Goal: Task Accomplishment & Management: Use online tool/utility

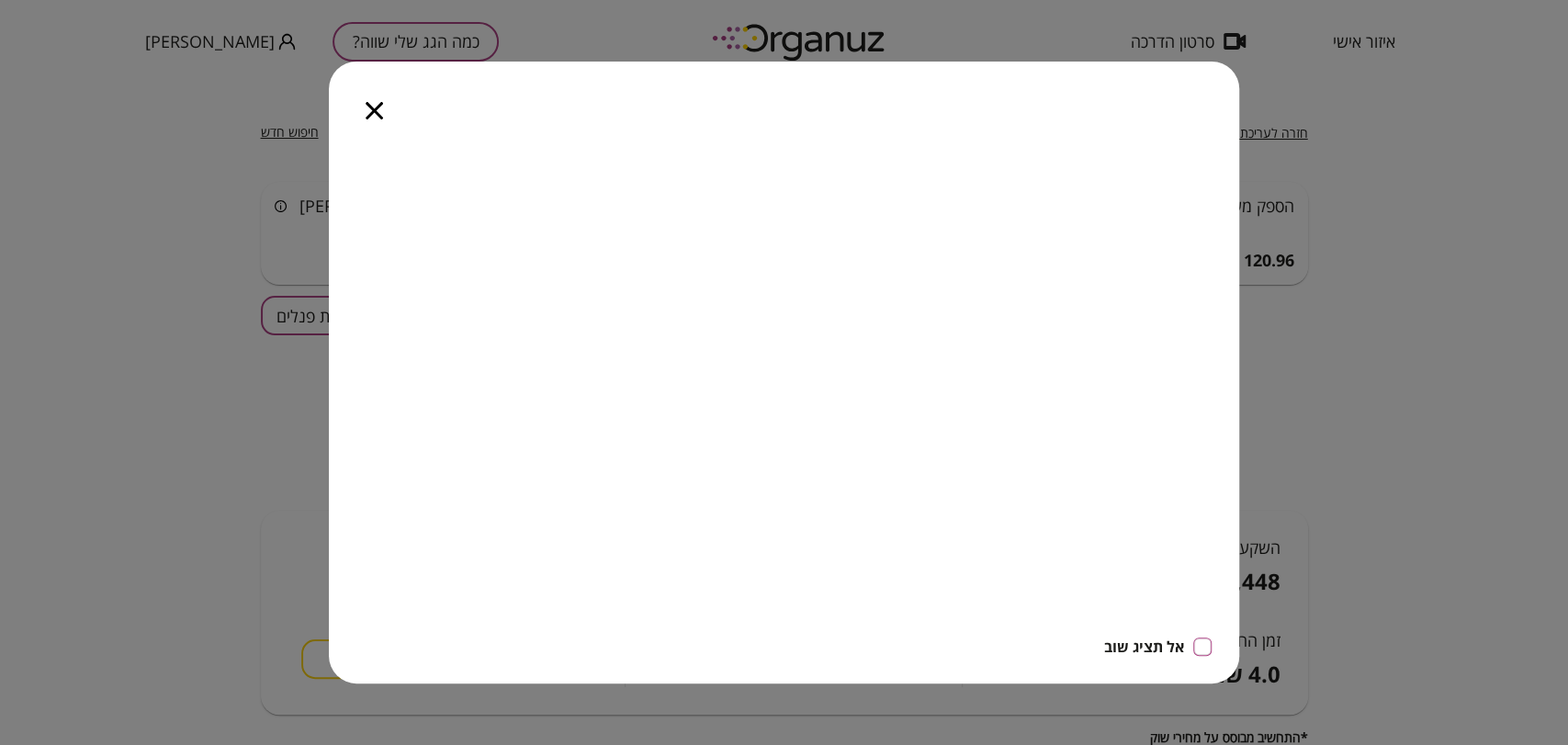
click at [368, 106] on icon "button" at bounding box center [374, 111] width 18 height 18
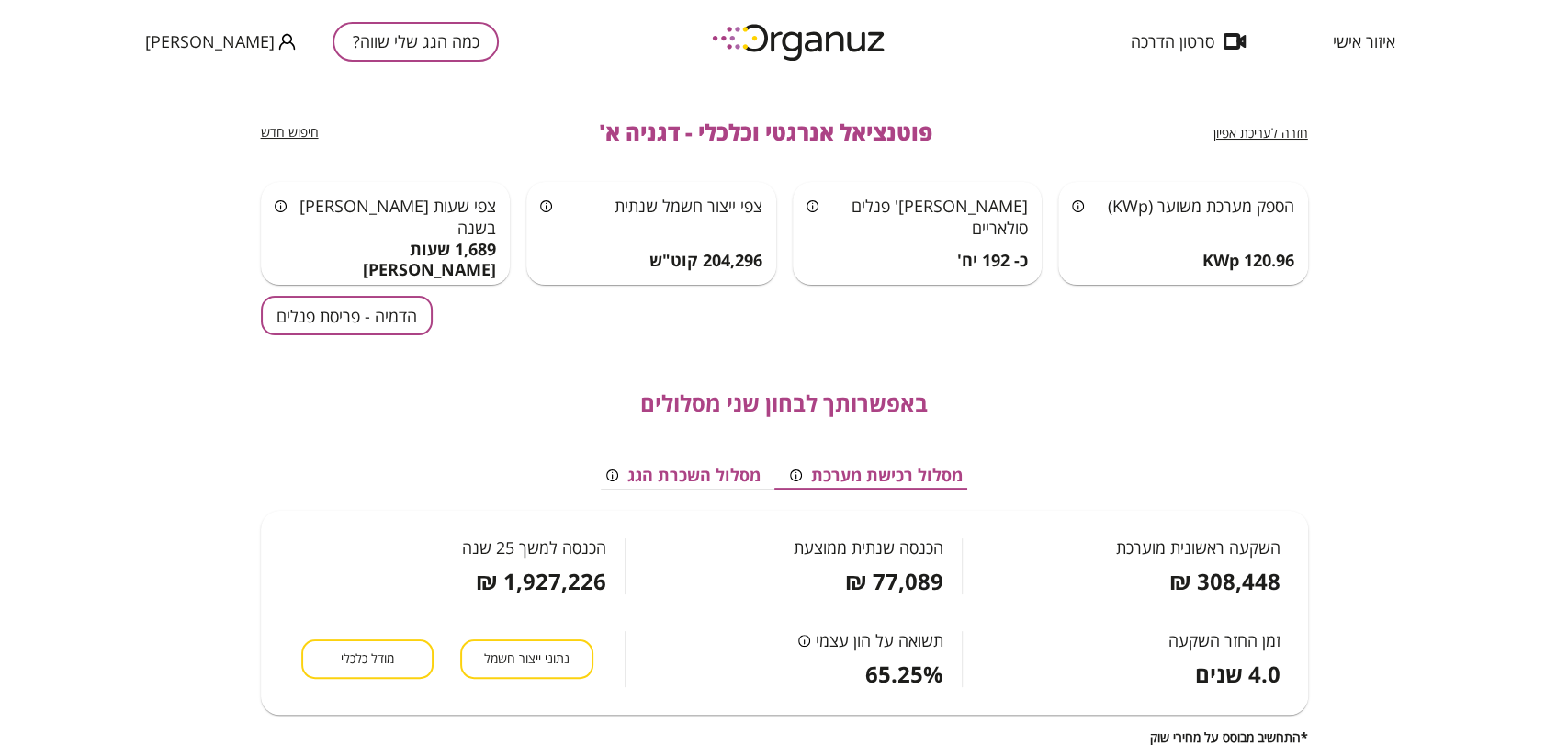
click at [378, 38] on button "כמה הגג שלי שווה?" at bounding box center [416, 42] width 167 height 40
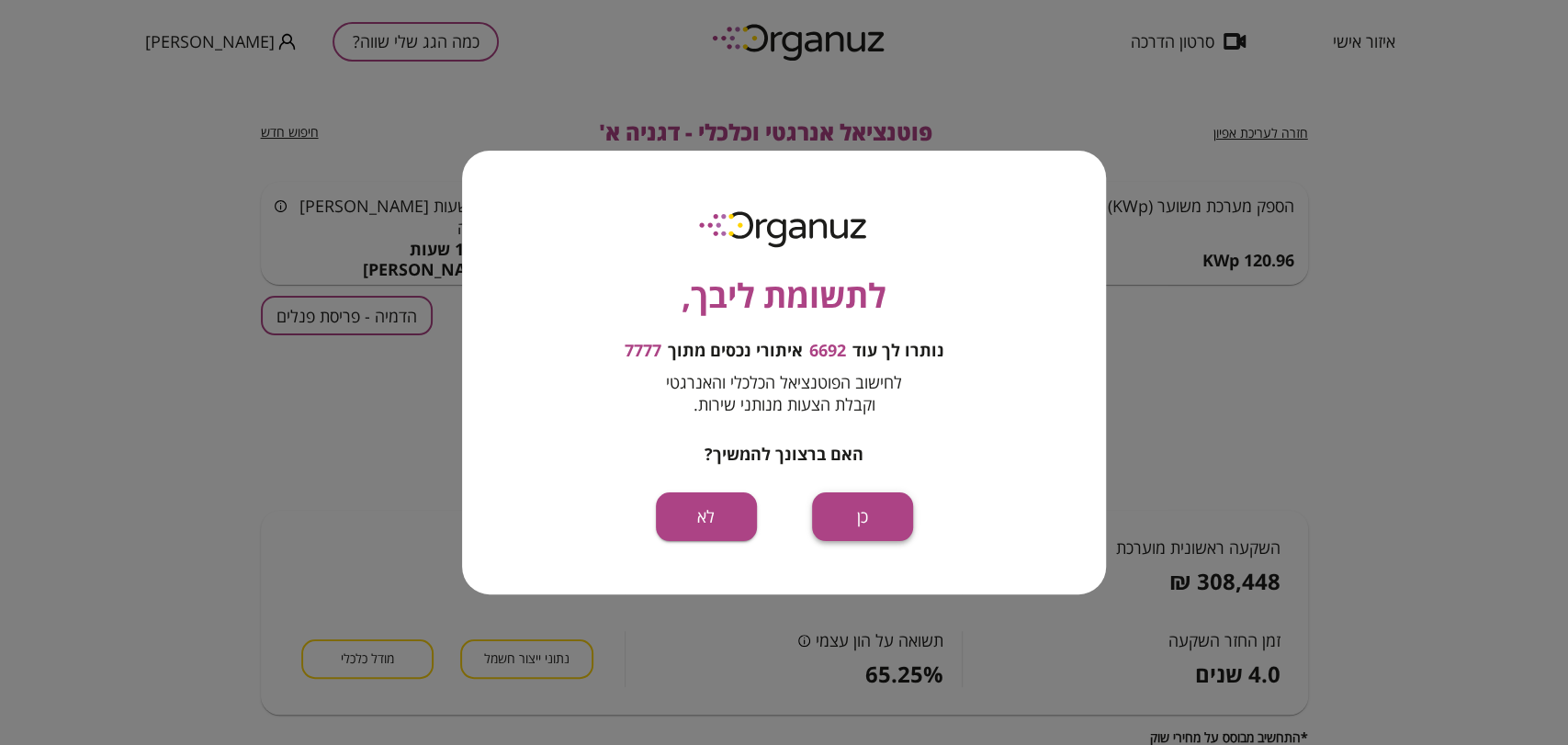
click at [876, 514] on button "כן" at bounding box center [862, 516] width 101 height 49
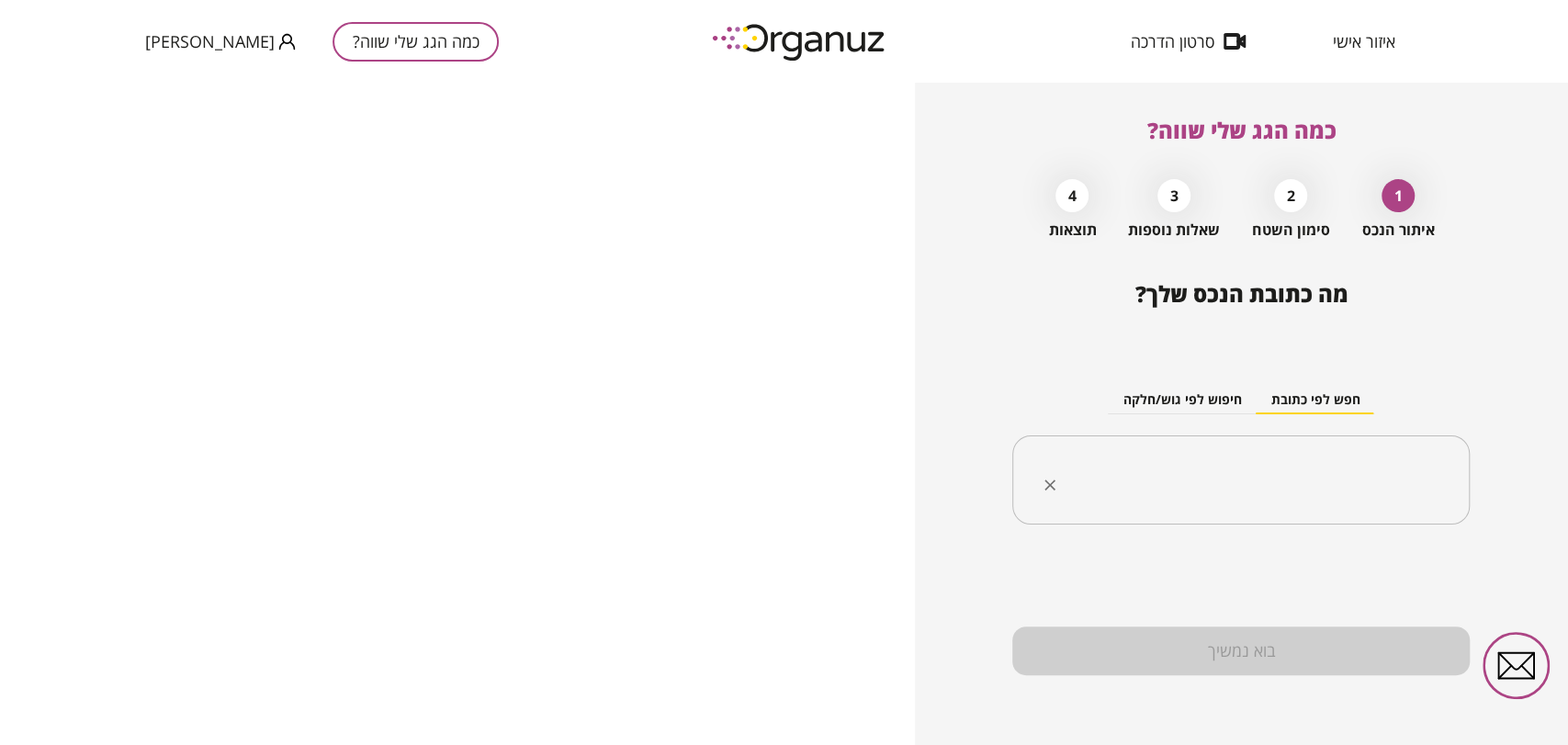
click at [1311, 482] on input "text" at bounding box center [1247, 480] width 400 height 46
paste input "**********"
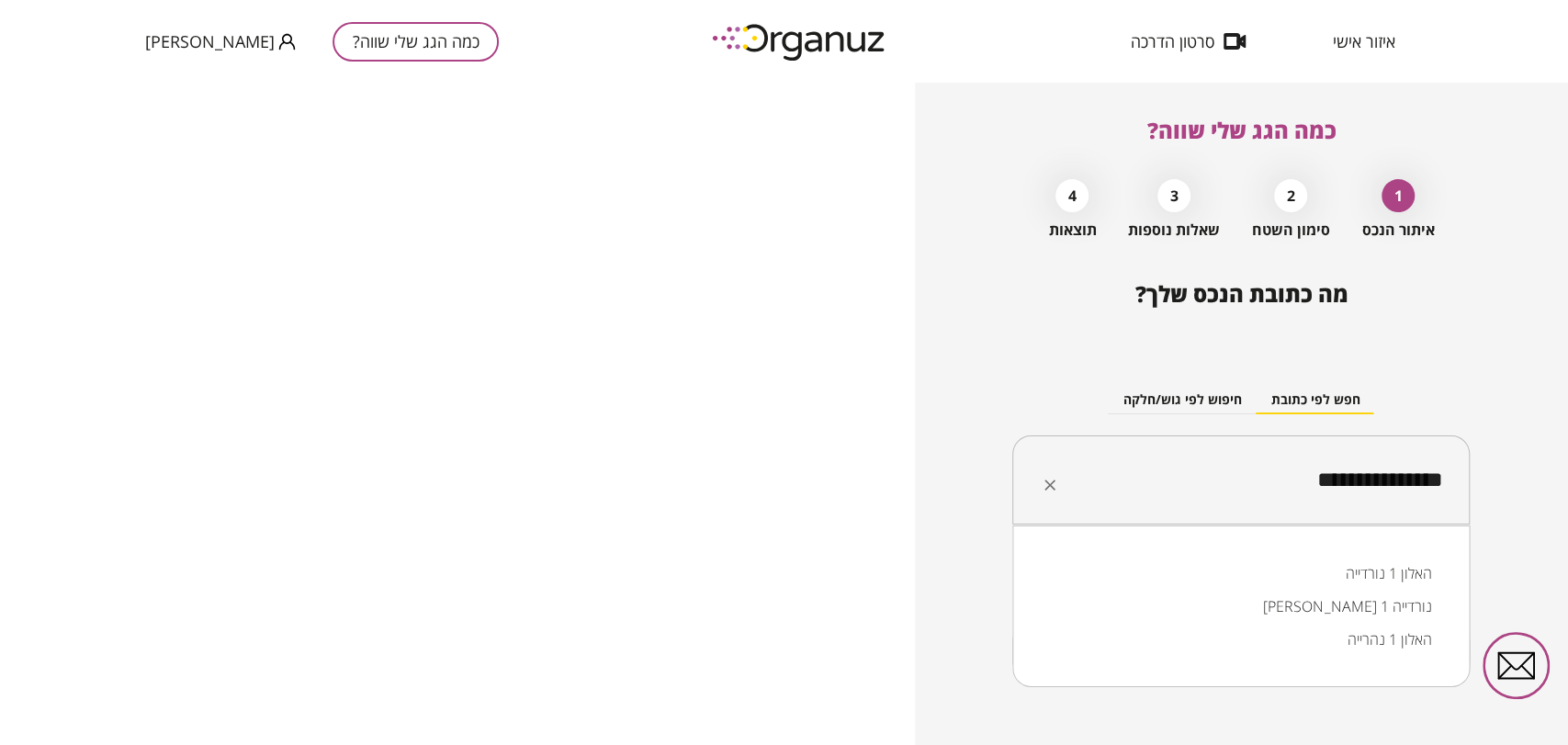
click at [1384, 574] on li "האלון 1 נורדייה" at bounding box center [1241, 572] width 410 height 33
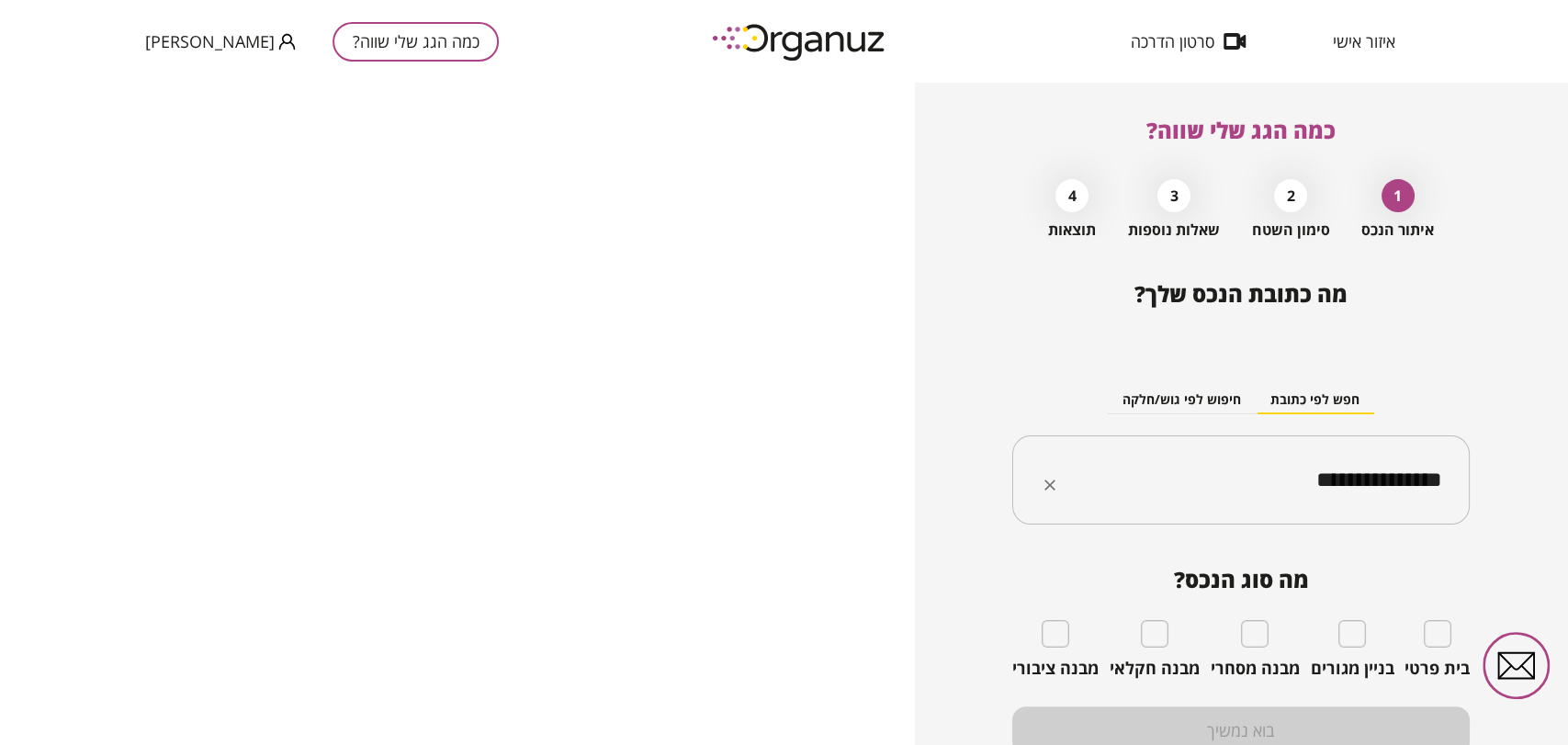
type input "**********"
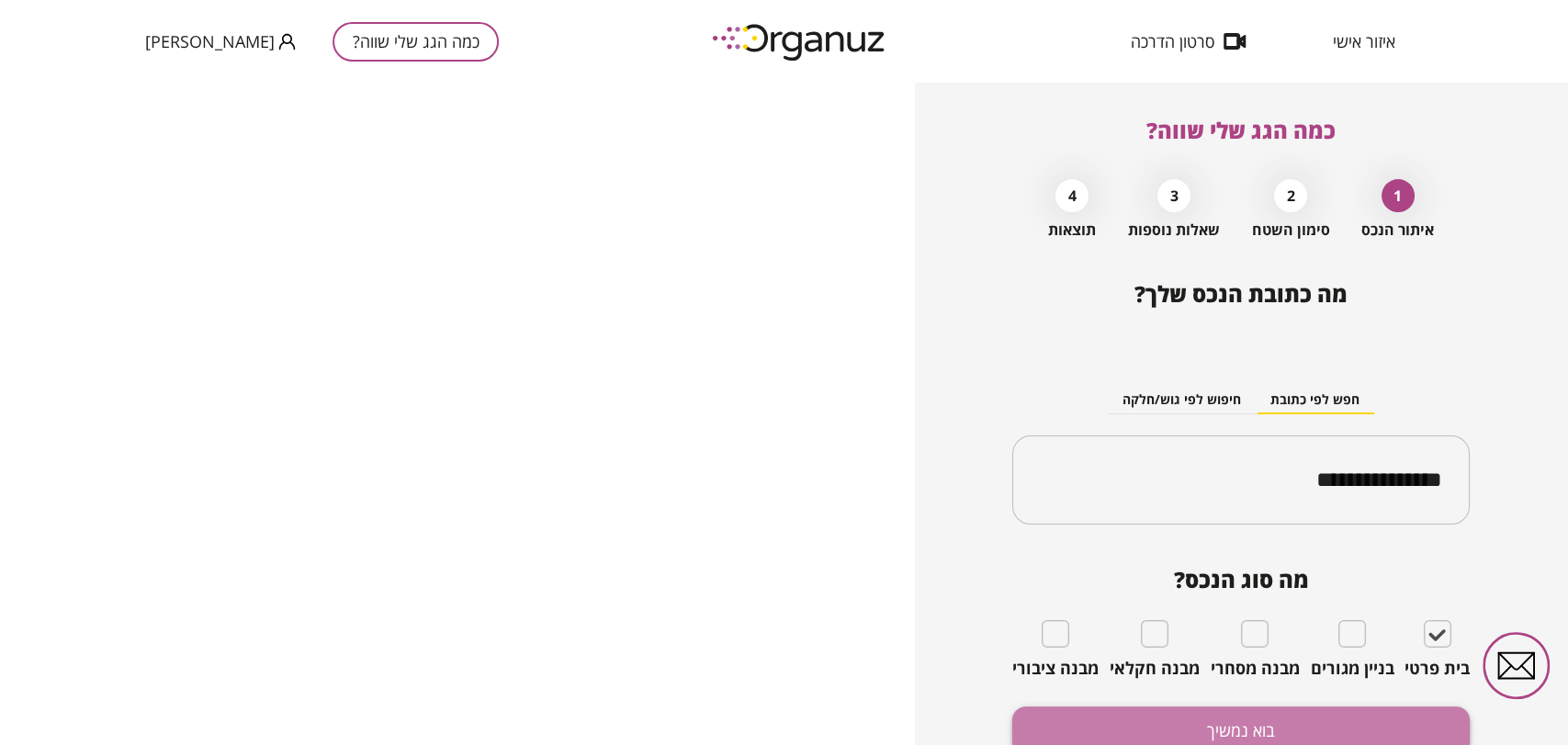
click at [1347, 723] on button "בוא נמשיך" at bounding box center [1241, 730] width 457 height 49
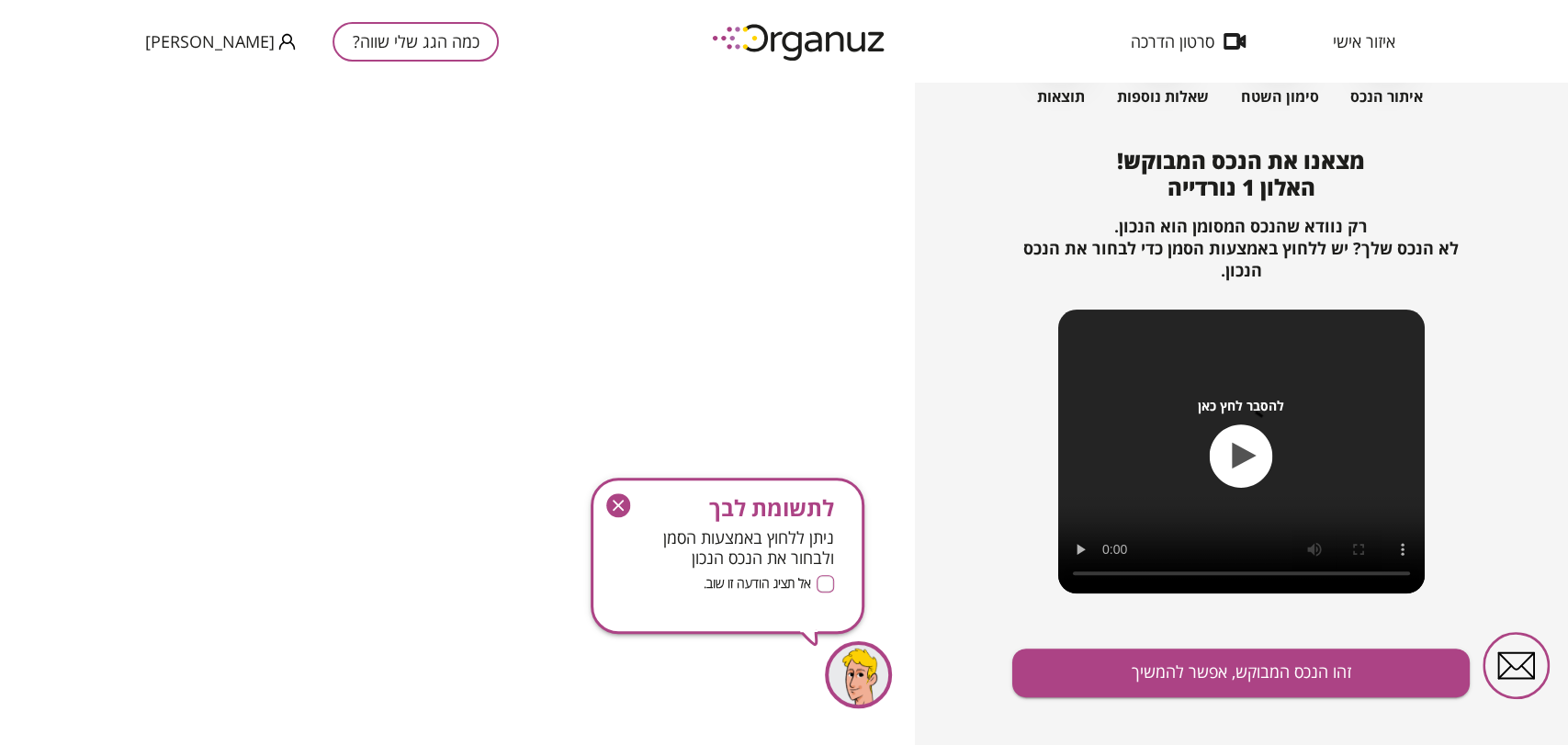
scroll to position [155, 0]
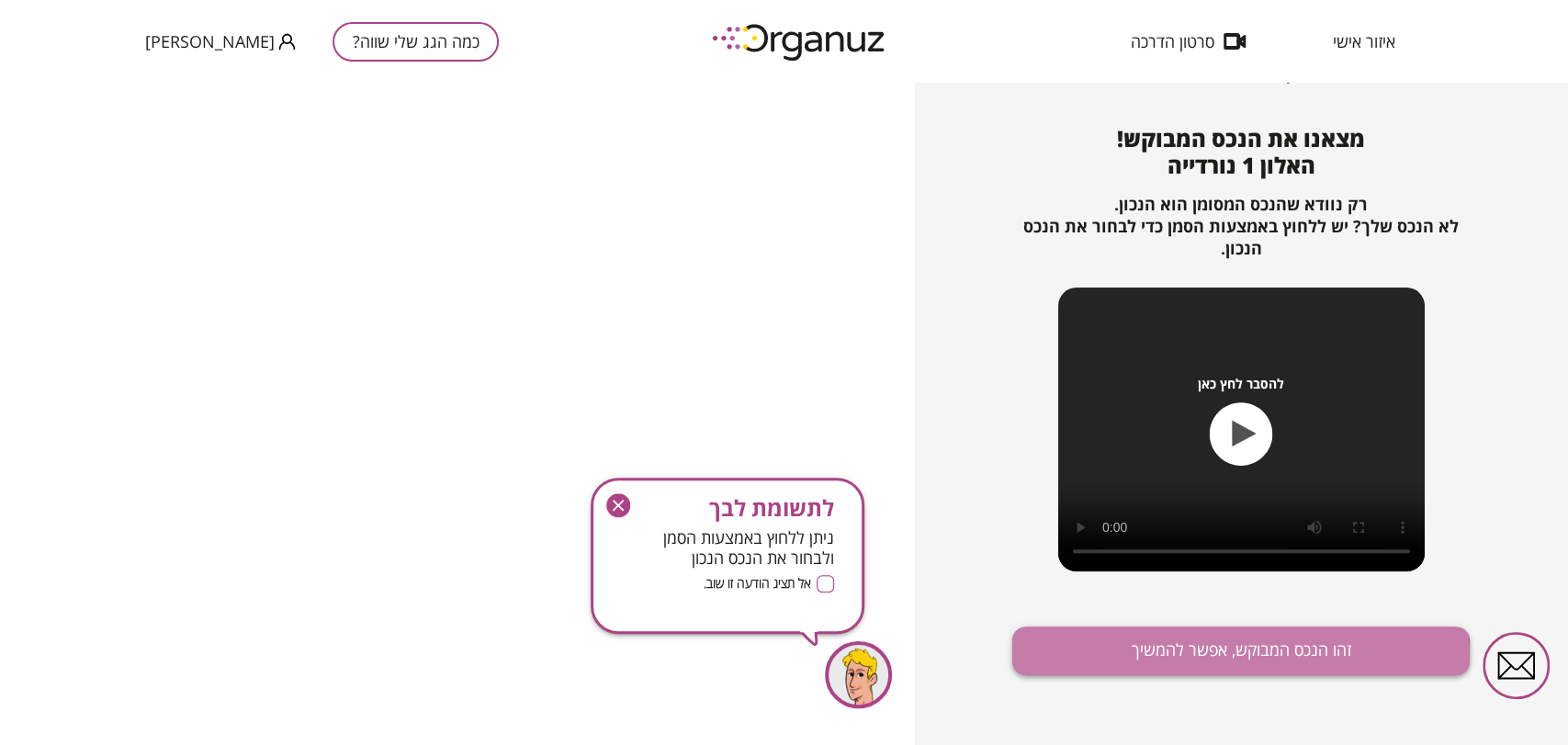
click at [1224, 656] on button "זהו הנכס המבוקש, אפשר להמשיך" at bounding box center [1241, 650] width 457 height 49
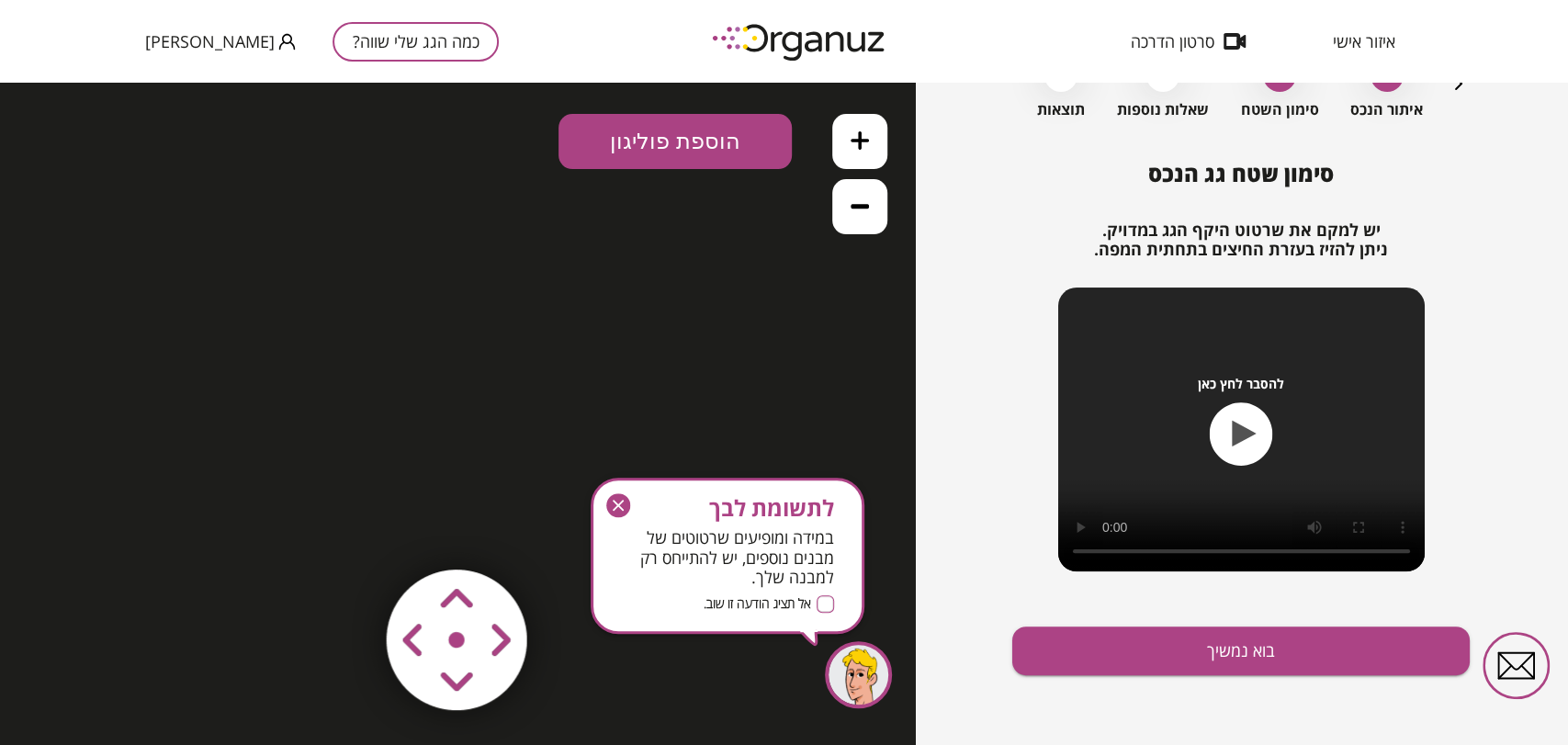
click at [614, 504] on icon "button" at bounding box center [618, 505] width 24 height 24
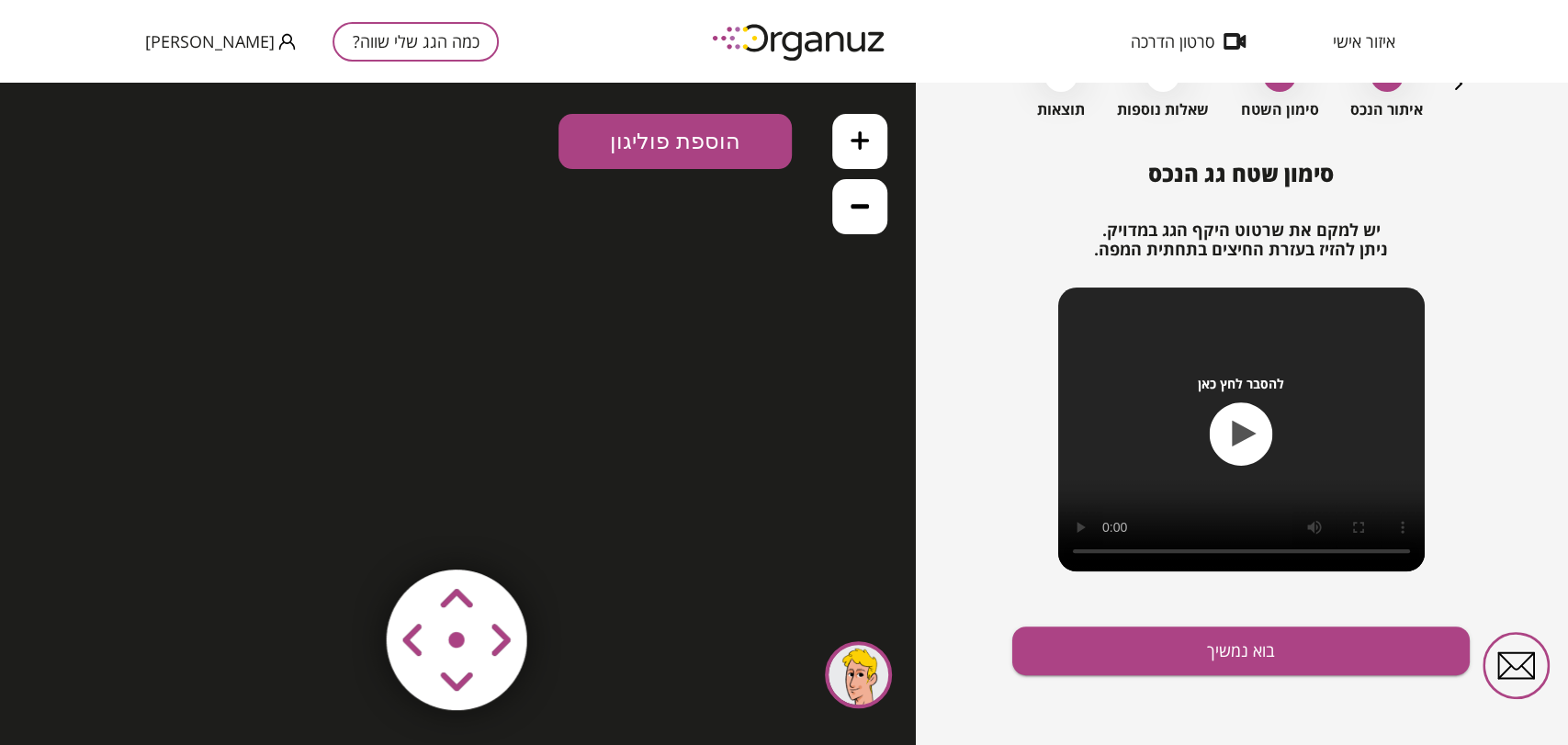
click at [863, 202] on icon at bounding box center [859, 205] width 19 height 19
drag, startPoint x: 863, startPoint y: 202, endPoint x: 865, endPoint y: 110, distance: 92.0
click at [863, 198] on icon at bounding box center [859, 205] width 19 height 19
click at [826, 148] on div ".st0 { fill: #FFFFFF; } 10" at bounding box center [457, 414] width 915 height 663
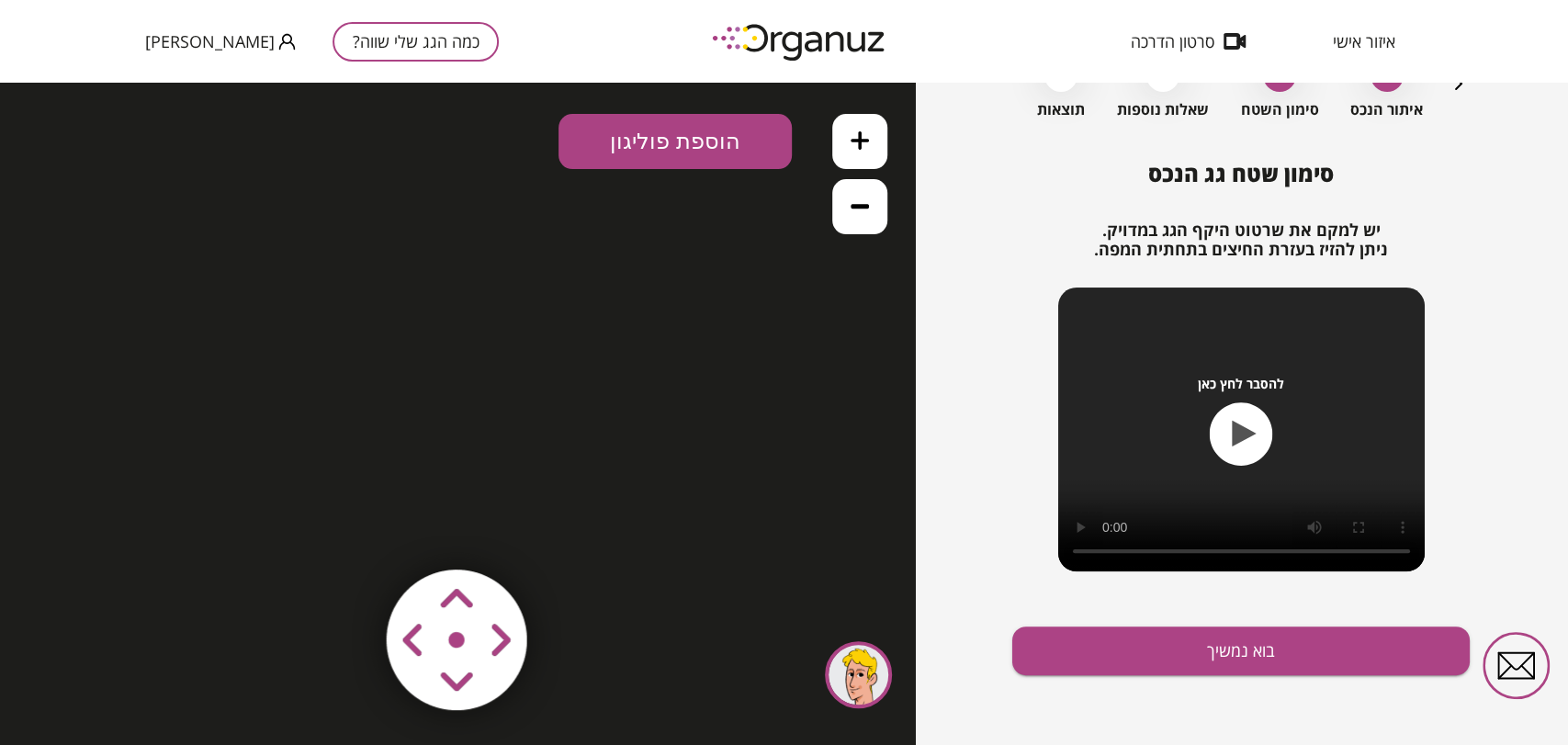
drag, startPoint x: 833, startPoint y: 144, endPoint x: 853, endPoint y: 142, distance: 20.1
click at [853, 142] on div ".st0 { fill: #FFFFFF; } 10" at bounding box center [457, 414] width 915 height 663
click at [886, 140] on button at bounding box center [860, 142] width 56 height 56
click at [860, 140] on icon at bounding box center [859, 140] width 19 height 19
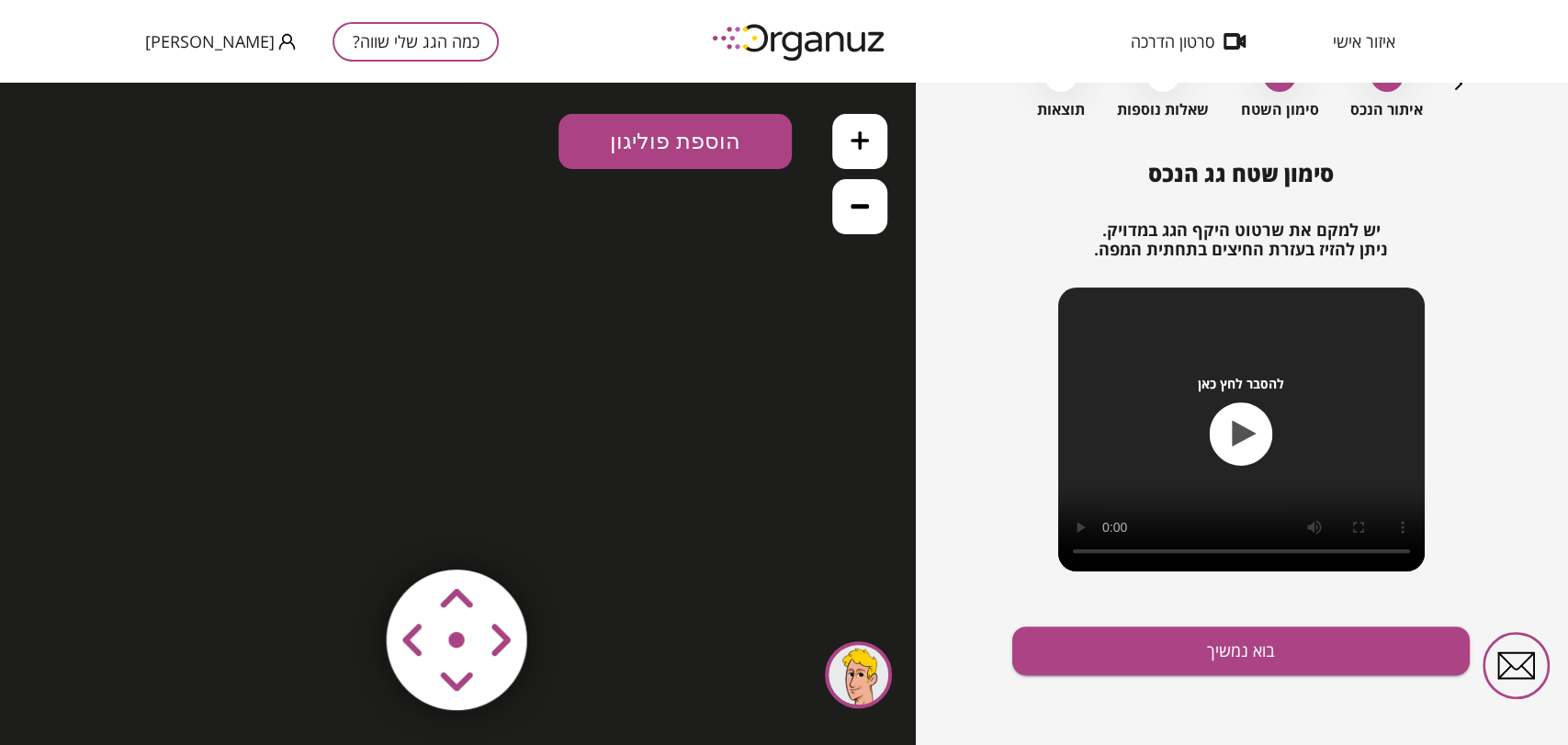
click at [403, 46] on button "כמה הגג שלי שווה?" at bounding box center [416, 42] width 167 height 40
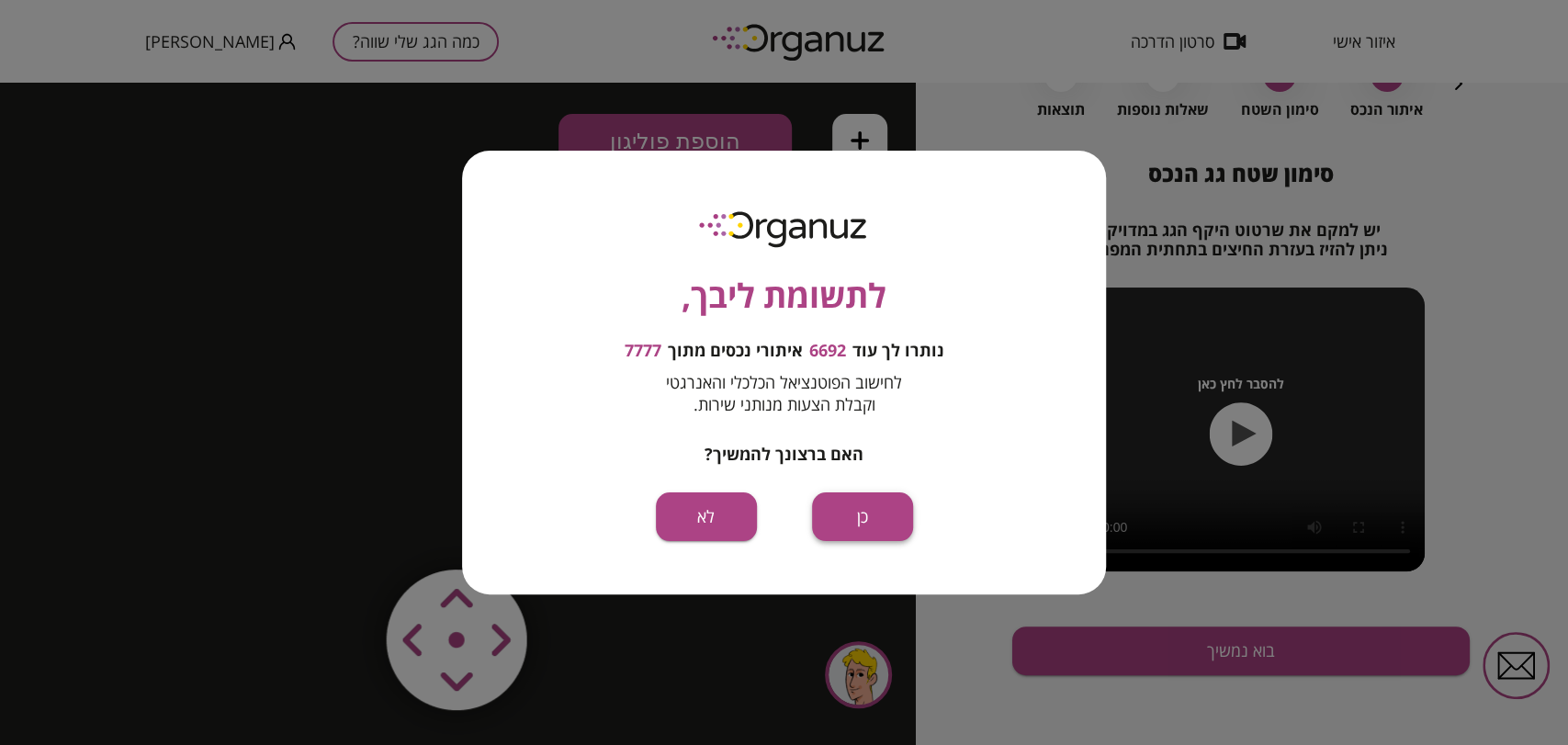
click at [849, 508] on button "כן" at bounding box center [862, 516] width 101 height 49
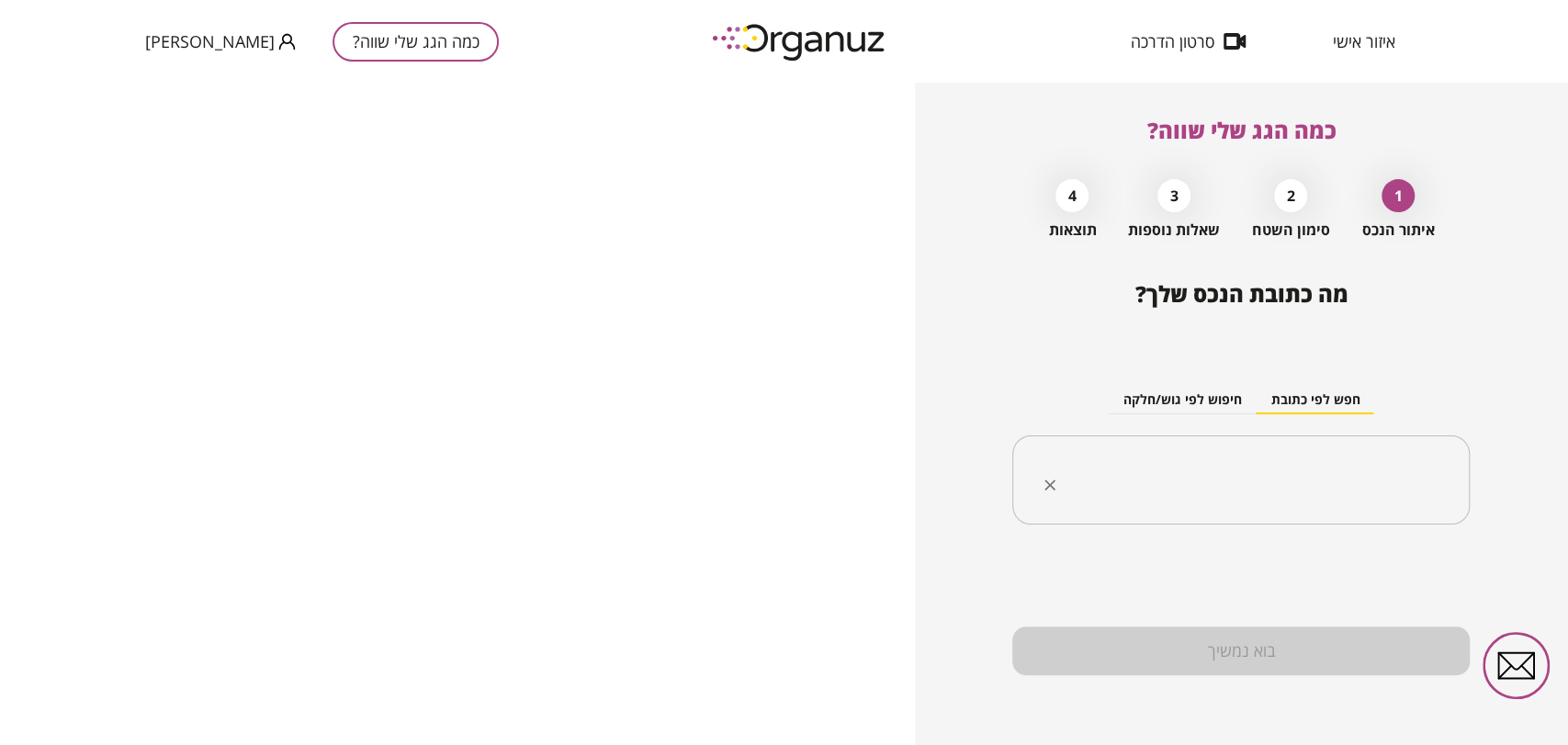
click at [1134, 461] on input "text" at bounding box center [1247, 480] width 400 height 46
paste input "**********"
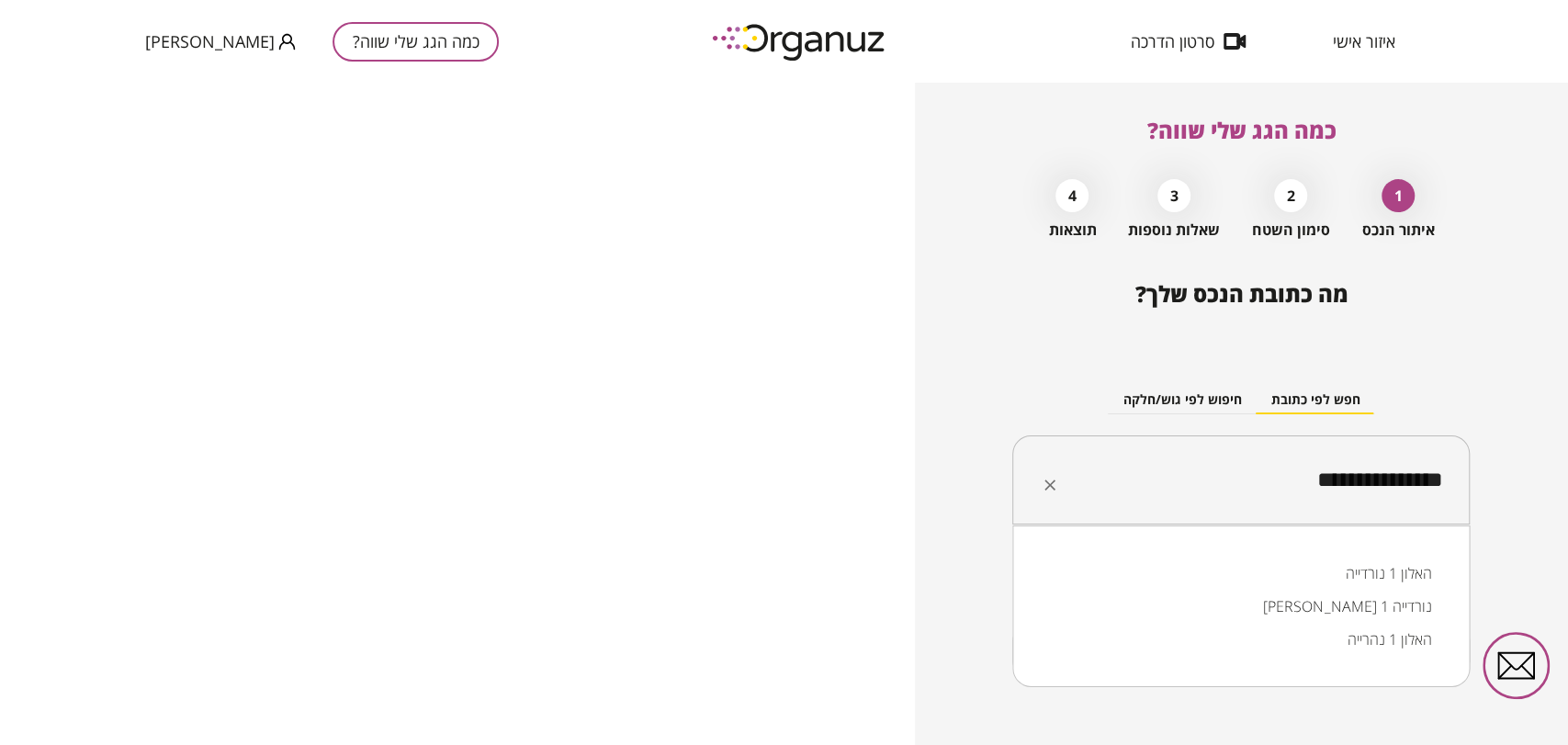
click at [1415, 576] on li "האלון 1 נורדייה" at bounding box center [1241, 572] width 410 height 33
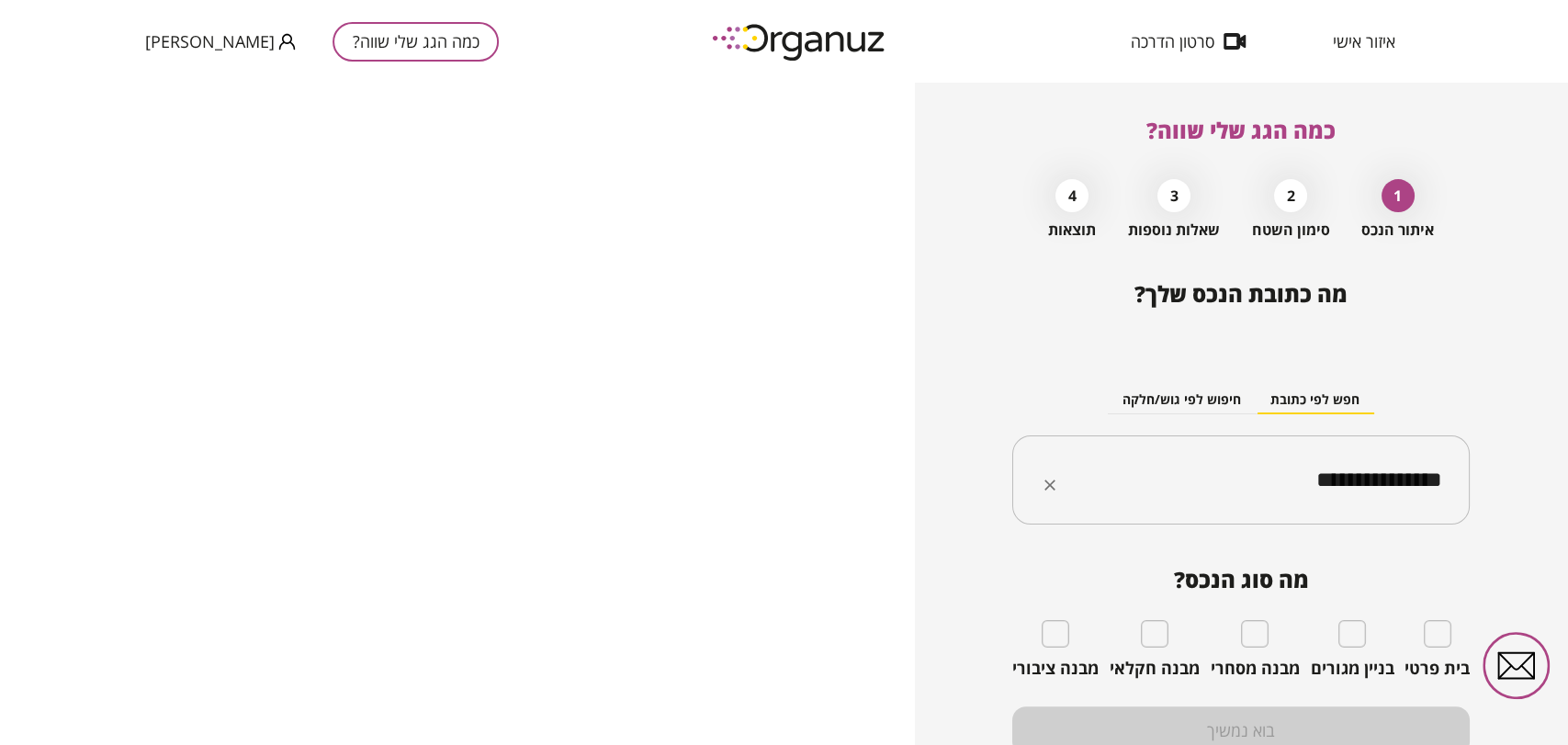
type input "**********"
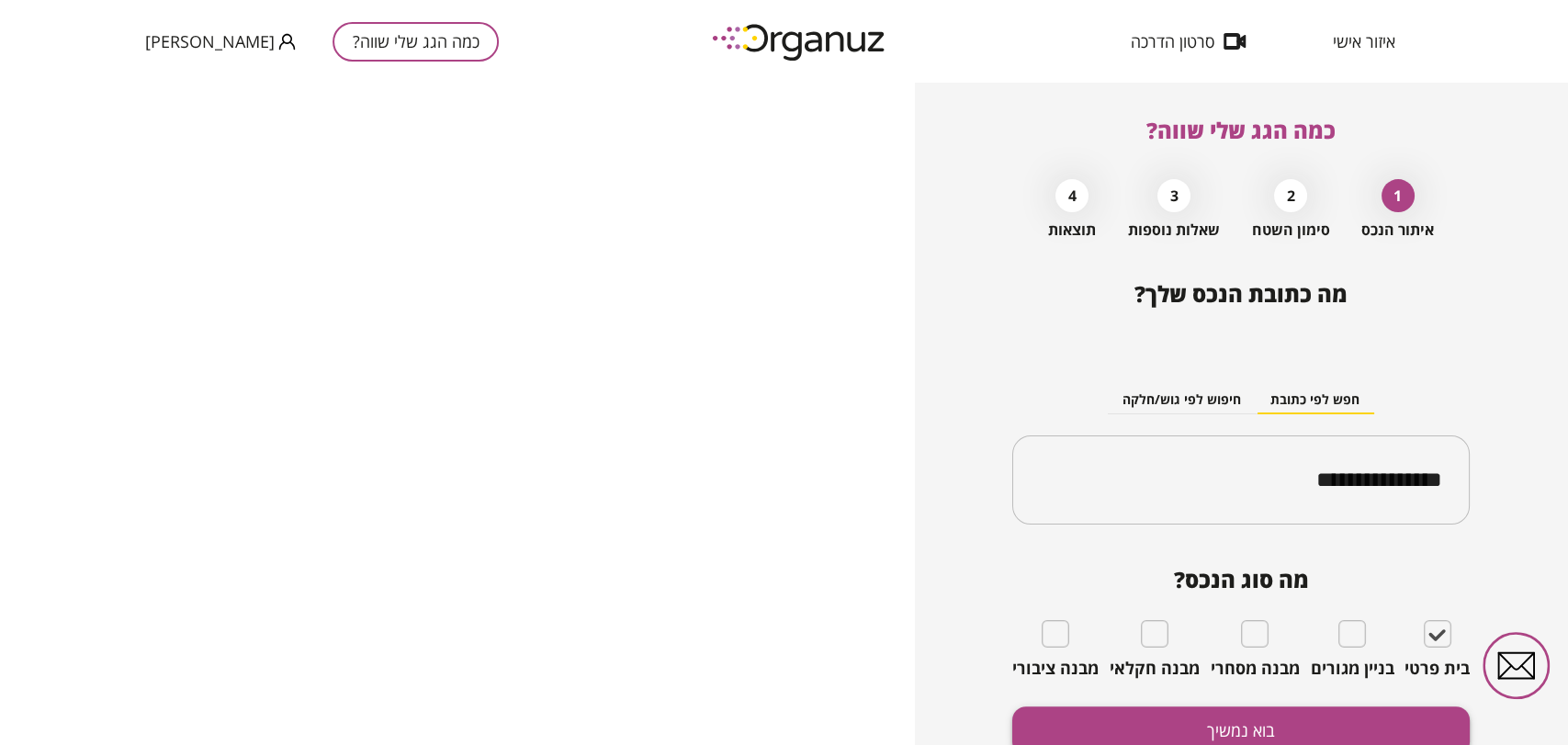
click at [1308, 723] on button "בוא נמשיך" at bounding box center [1241, 730] width 457 height 49
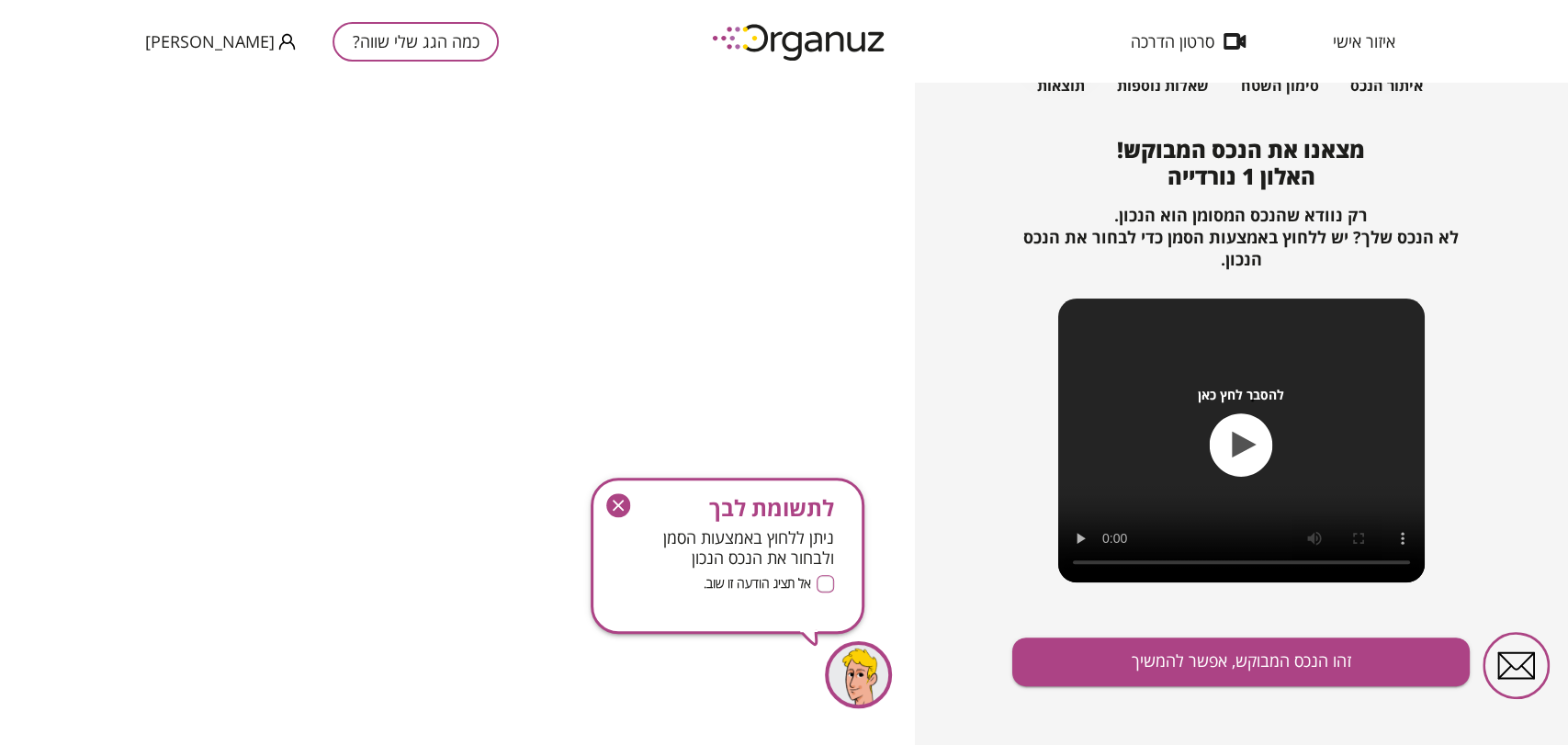
scroll to position [155, 0]
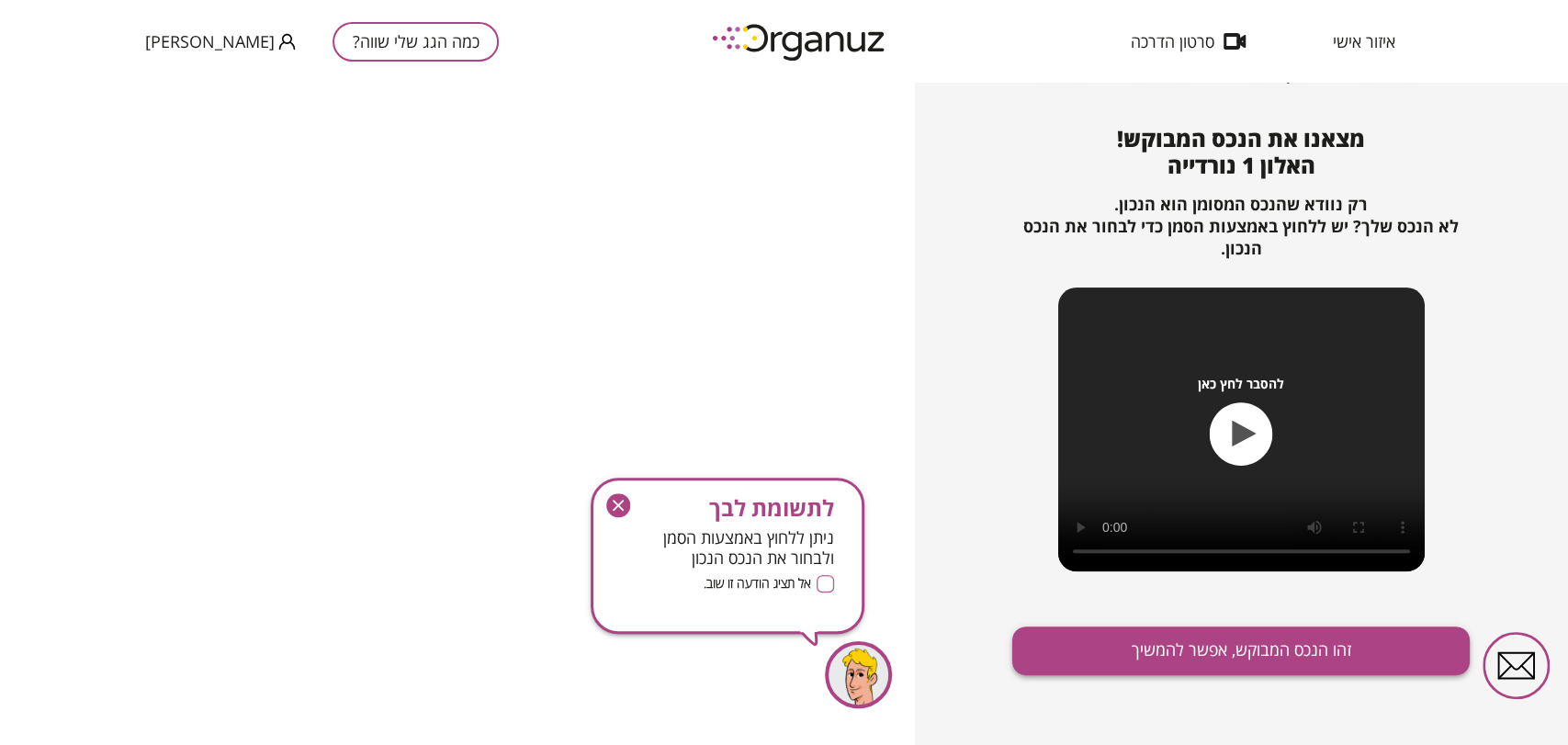
click at [1161, 653] on button "זהו הנכס המבוקש, אפשר להמשיך" at bounding box center [1241, 650] width 457 height 49
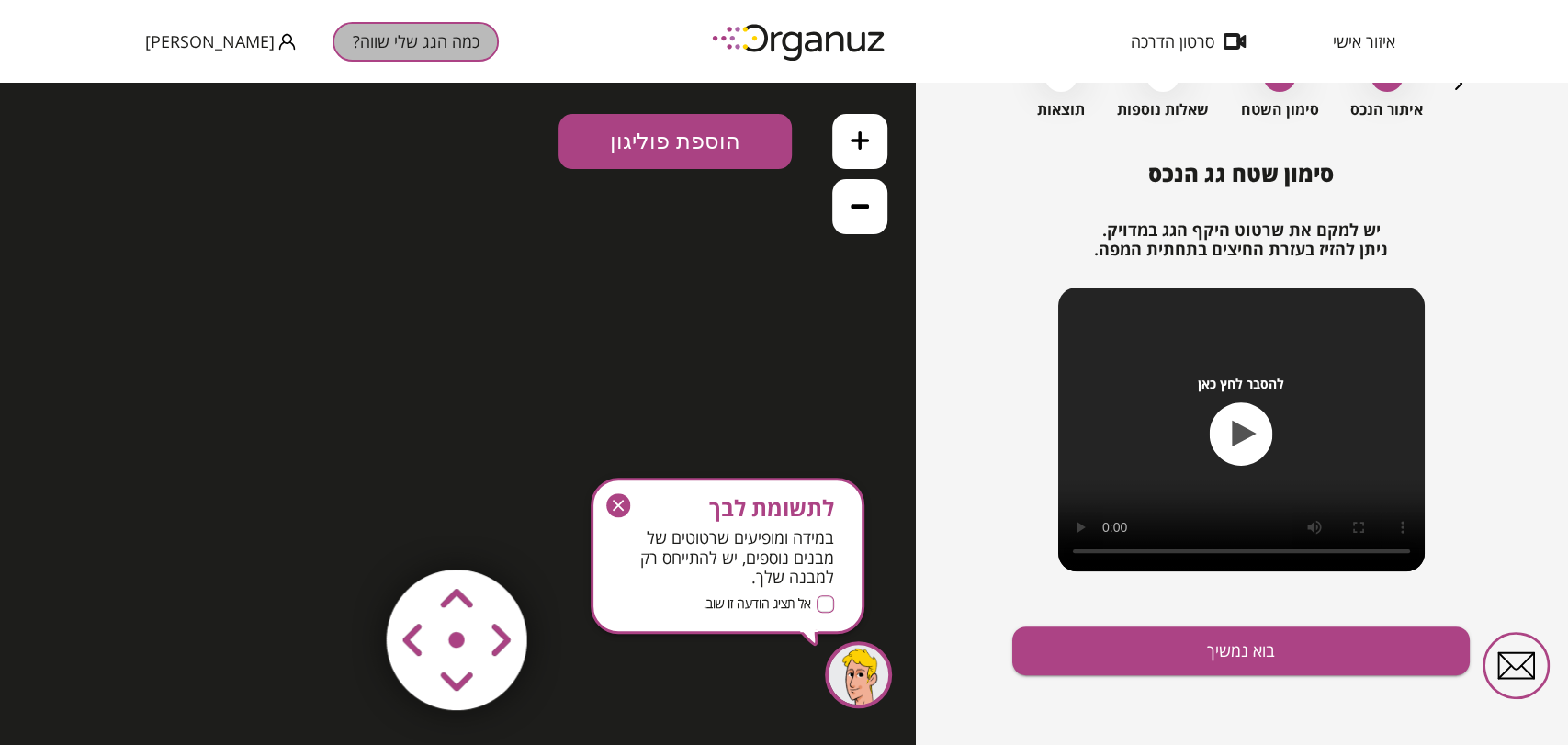
click at [358, 31] on button "כמה הגג שלי שווה?" at bounding box center [416, 42] width 167 height 40
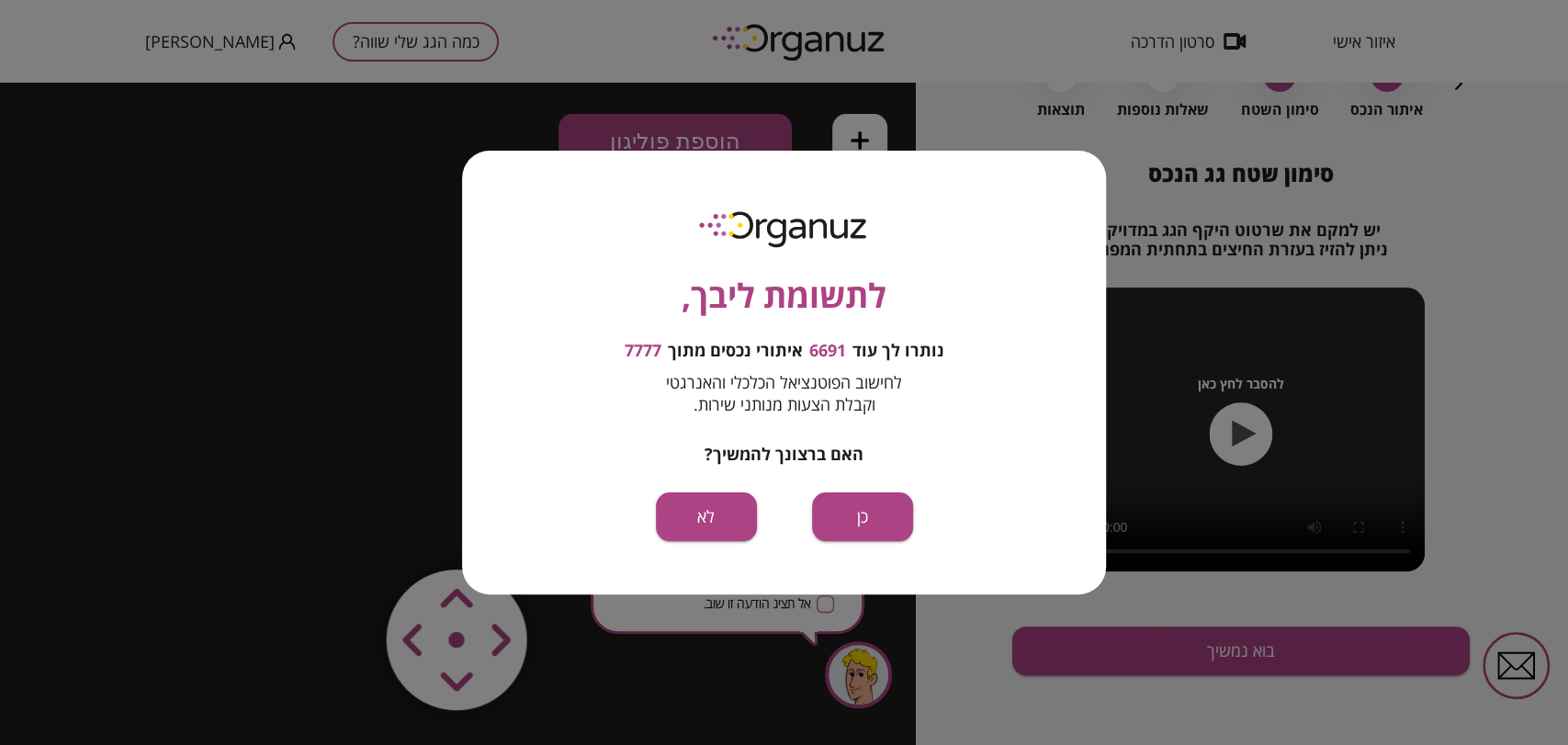
click at [871, 480] on div "לתשומת ליבך, נותרו לך עוד 6691 איתורי נכסים מתוך 7777 לחישוב הפוטנציאל הכלכלי ו…" at bounding box center [784, 372] width 644 height 443
drag, startPoint x: 874, startPoint y: 505, endPoint x: 875, endPoint y: 423, distance: 82.0
click at [875, 505] on button "כן" at bounding box center [862, 516] width 101 height 49
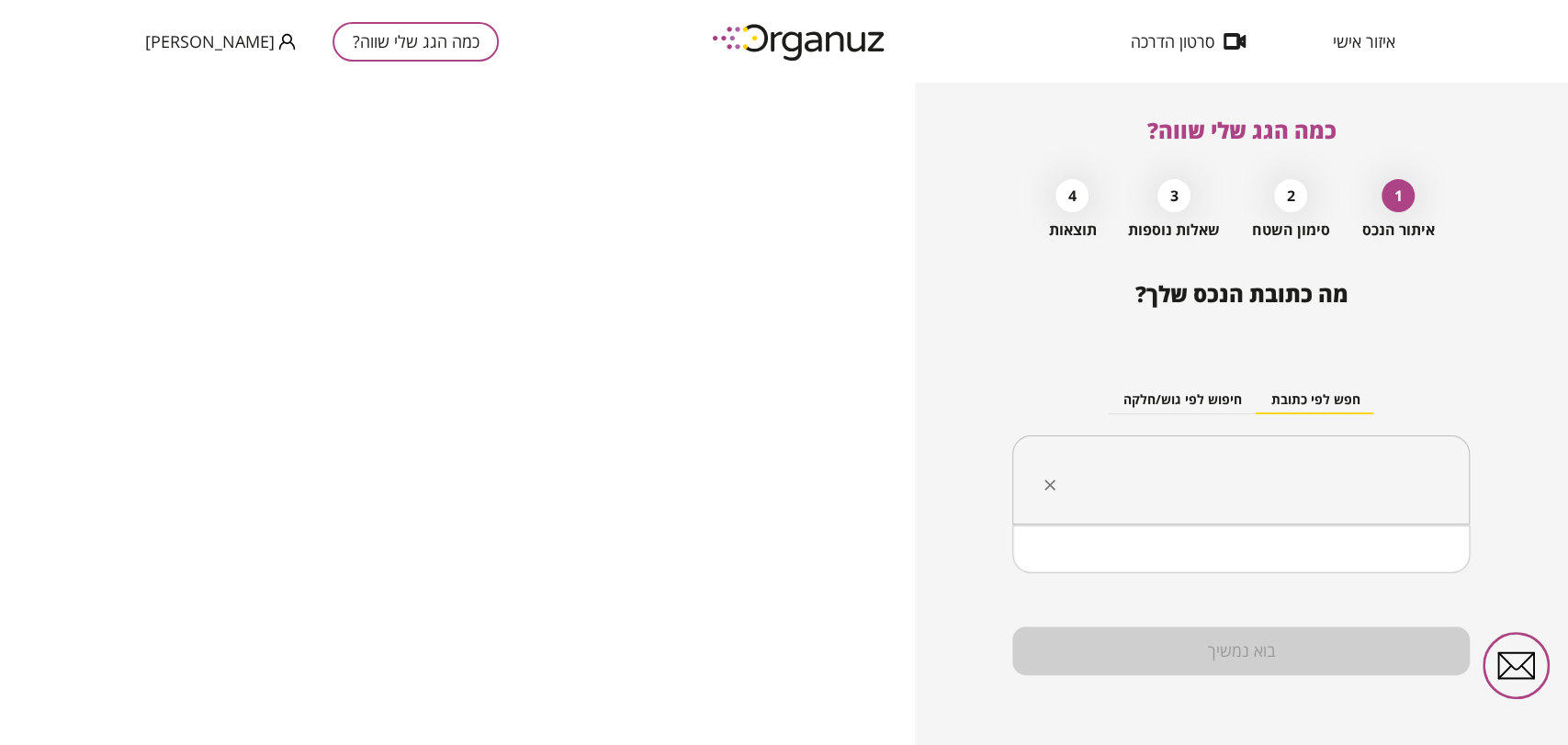
click at [1174, 464] on input "text" at bounding box center [1247, 480] width 400 height 46
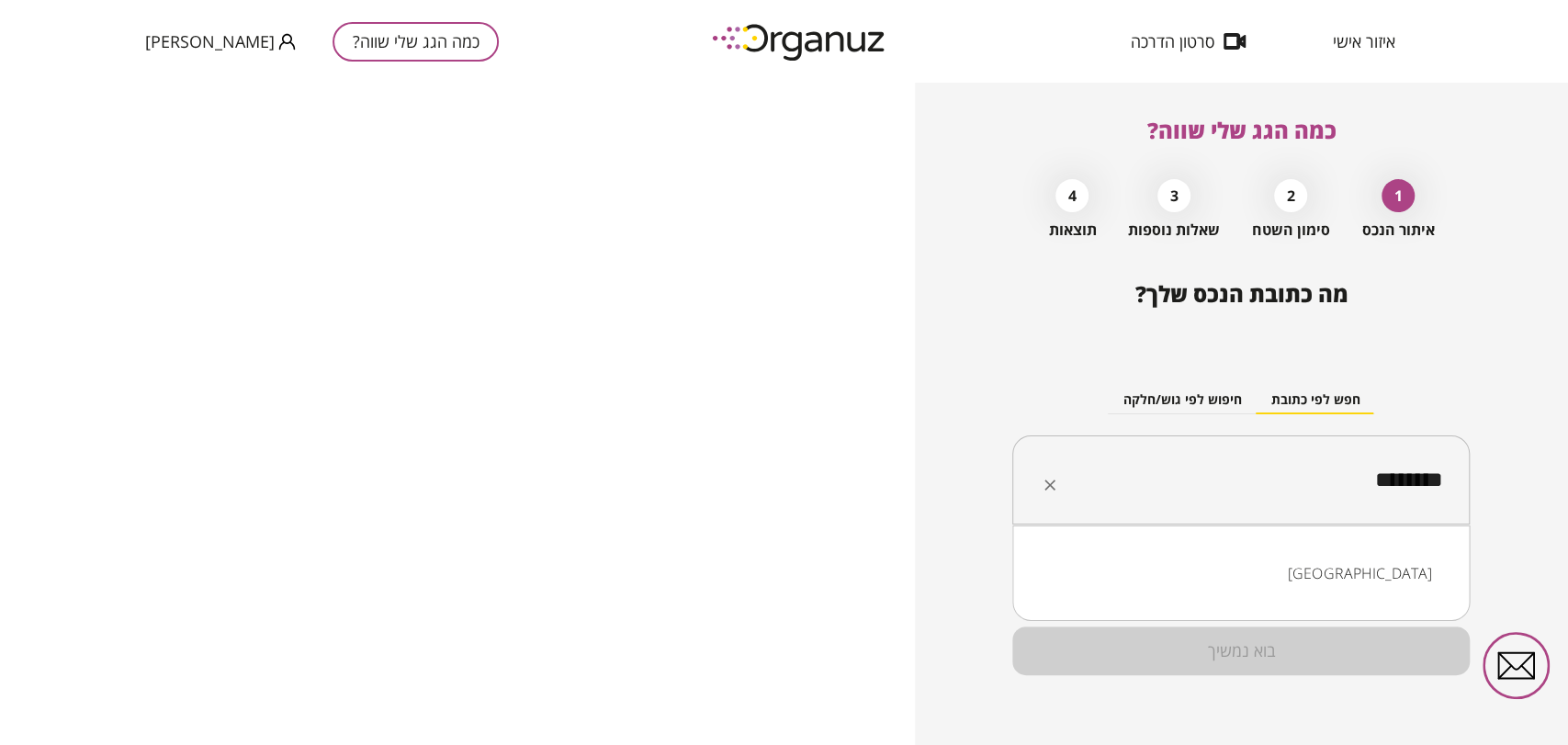
click at [1405, 571] on li "[GEOGRAPHIC_DATA]" at bounding box center [1241, 572] width 410 height 33
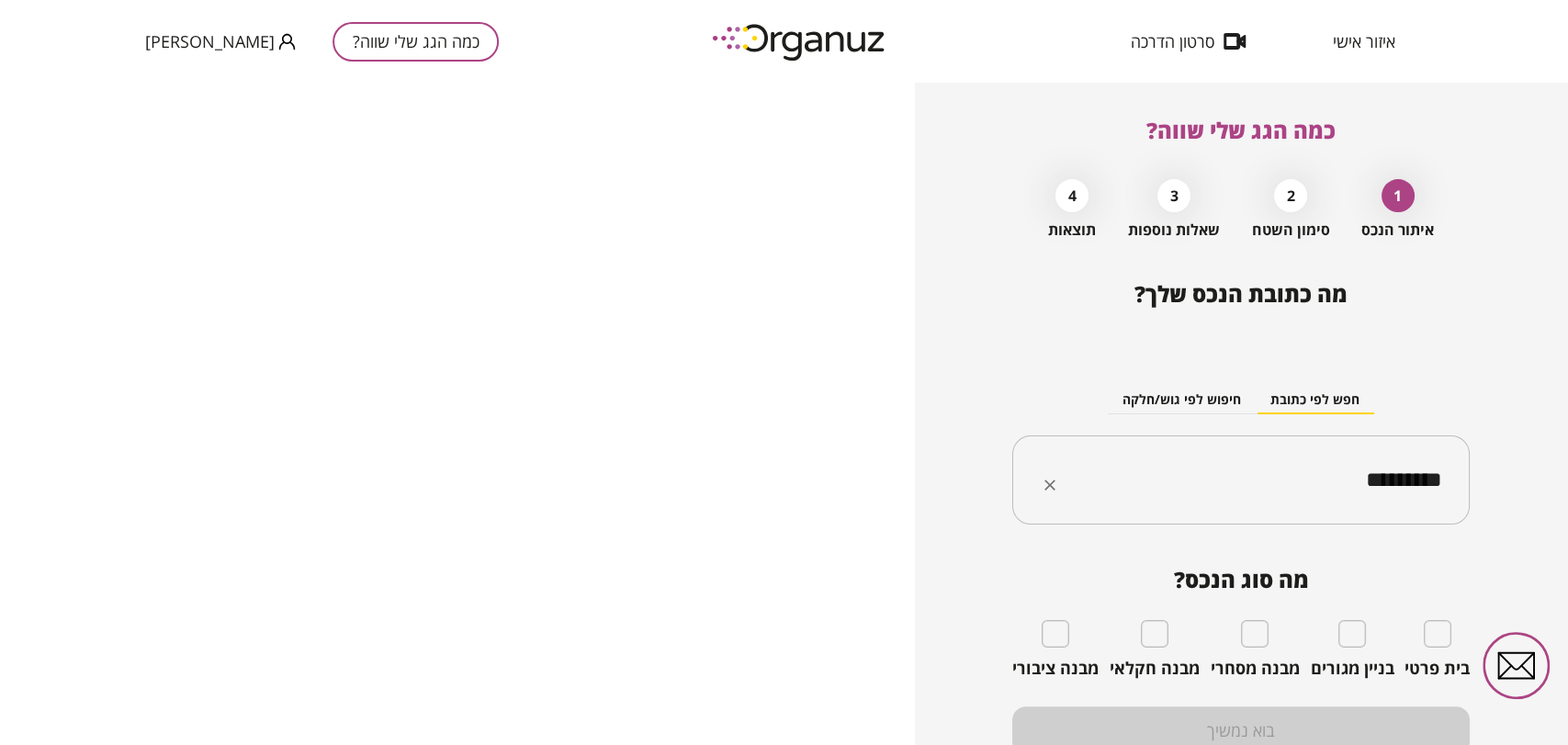
type input "*********"
click at [1456, 634] on div "בית פרטי" at bounding box center [1438, 649] width 65 height 59
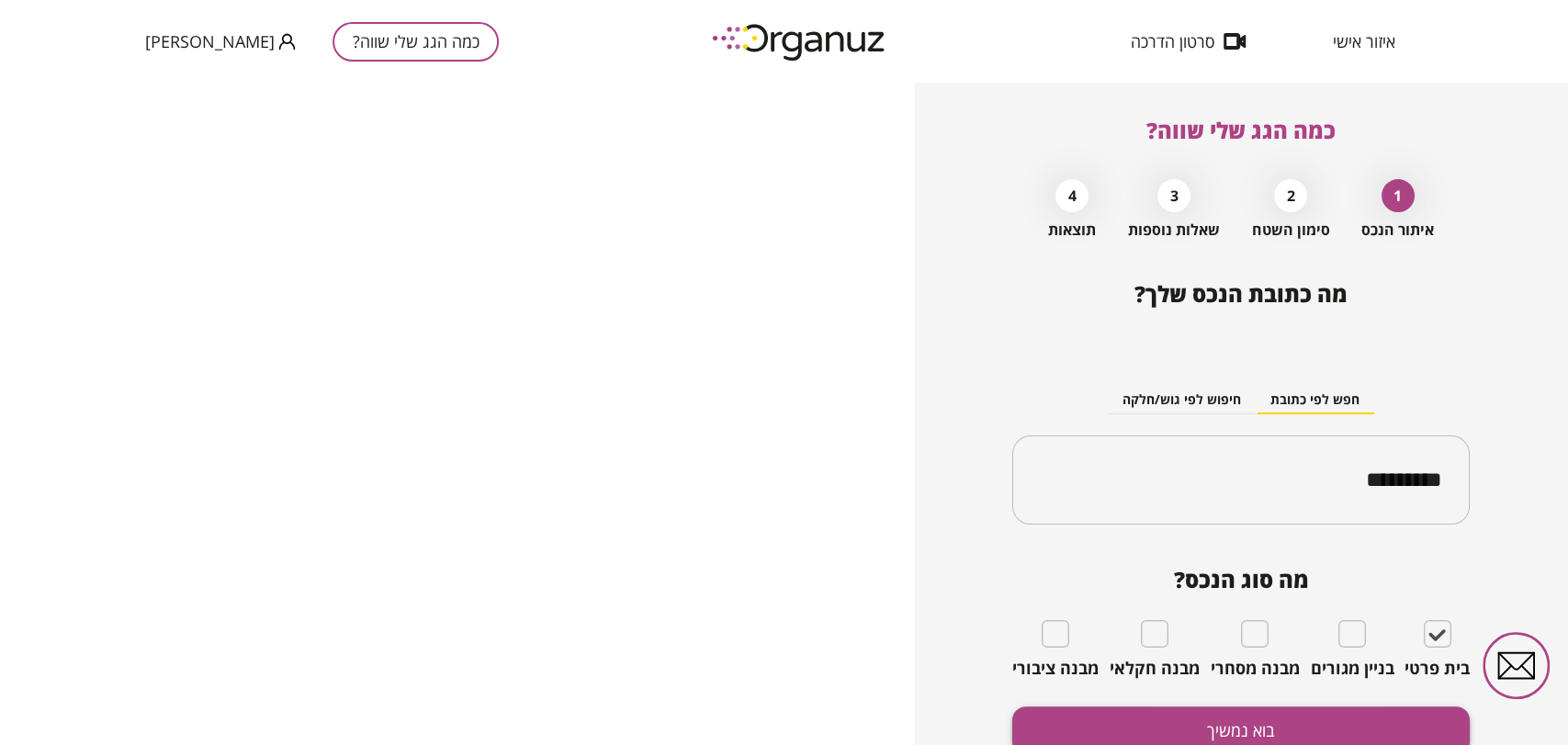
click at [1185, 730] on button "בוא נמשיך" at bounding box center [1241, 730] width 457 height 49
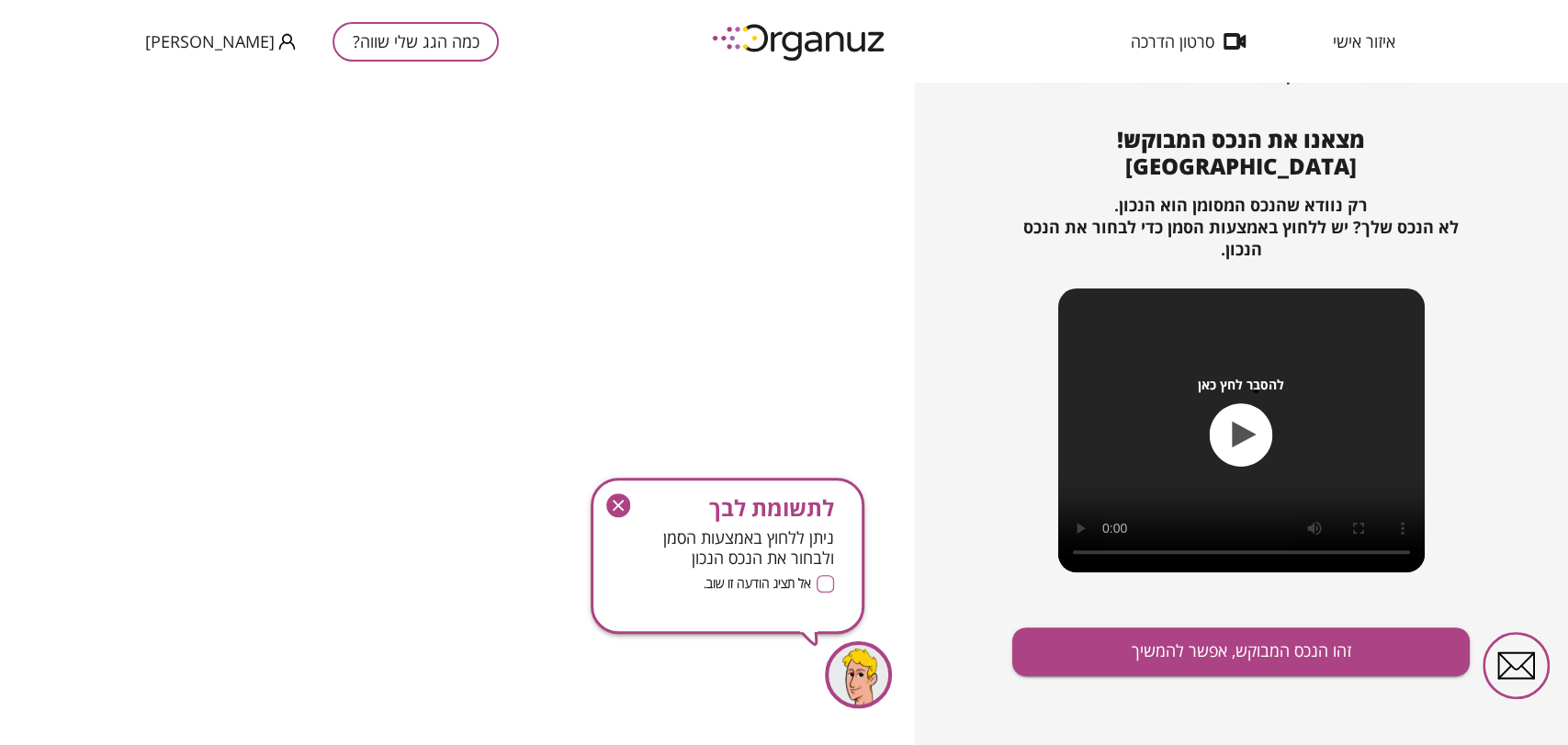
scroll to position [155, 0]
click at [1239, 660] on button "זהו הנכס המבוקש, אפשר להמשיך" at bounding box center [1241, 650] width 457 height 49
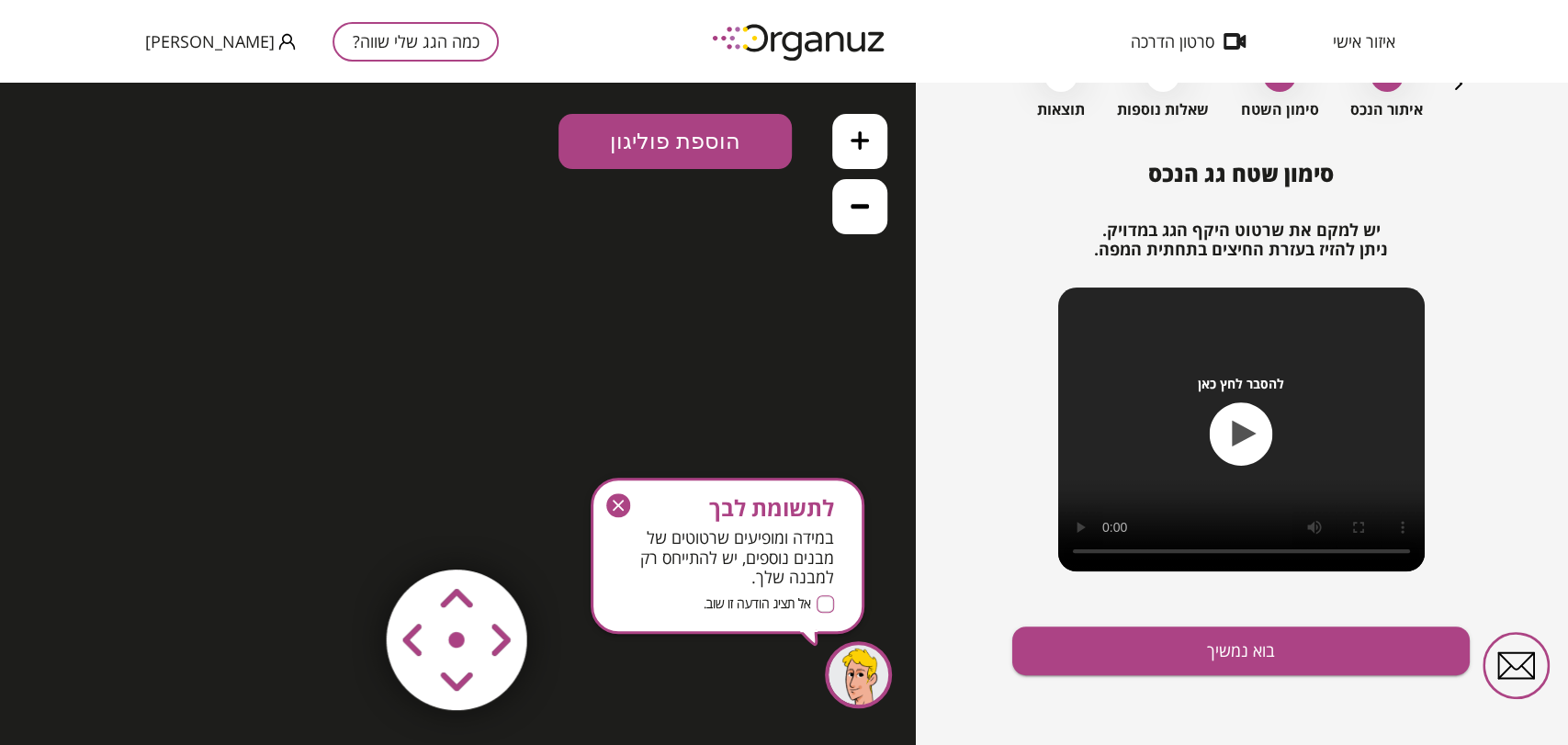
click at [610, 499] on icon "button" at bounding box center [618, 505] width 24 height 24
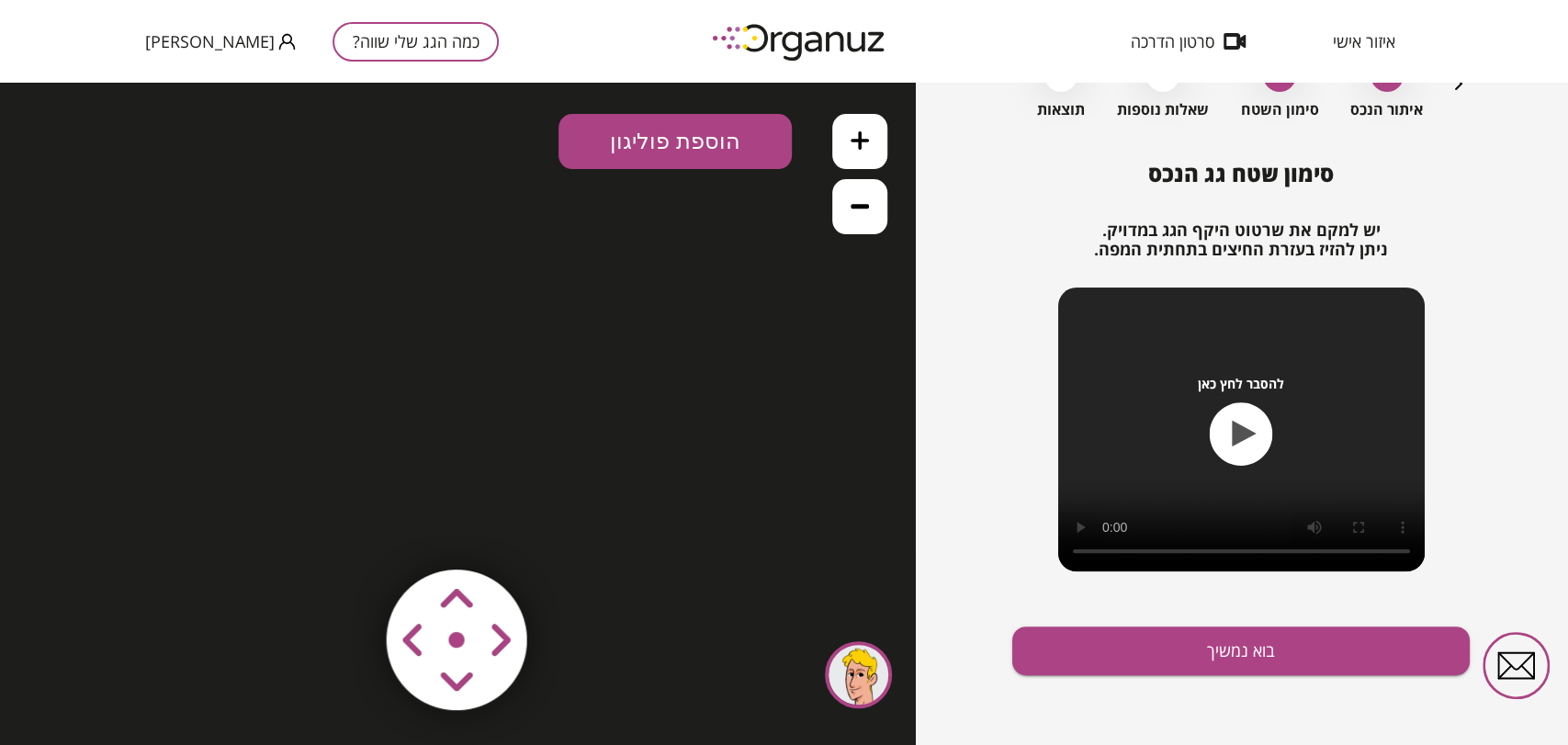
click at [332, 24] on button "כמה הגג שלי שווה?" at bounding box center [416, 42] width 167 height 40
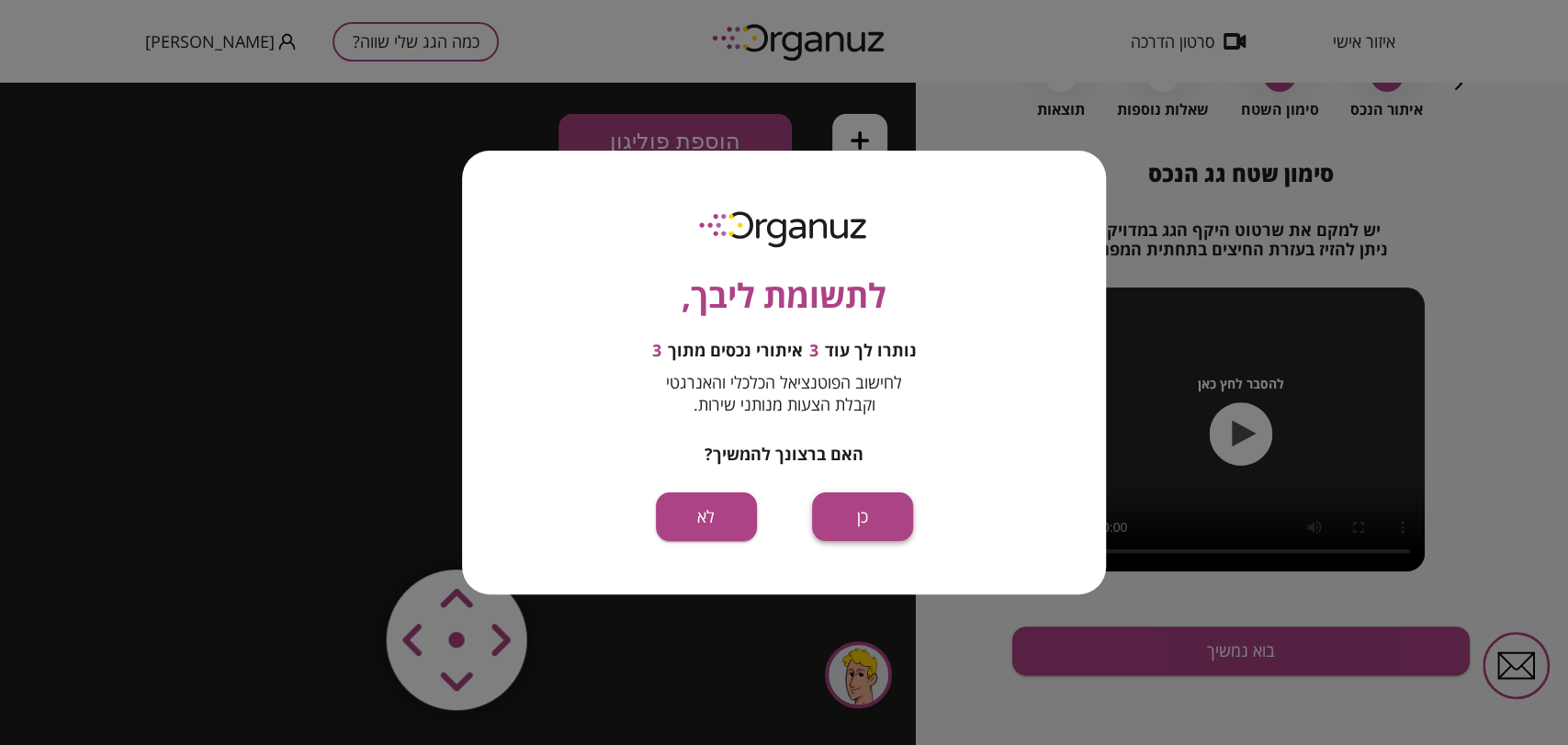
click at [876, 534] on button "כן" at bounding box center [862, 516] width 101 height 49
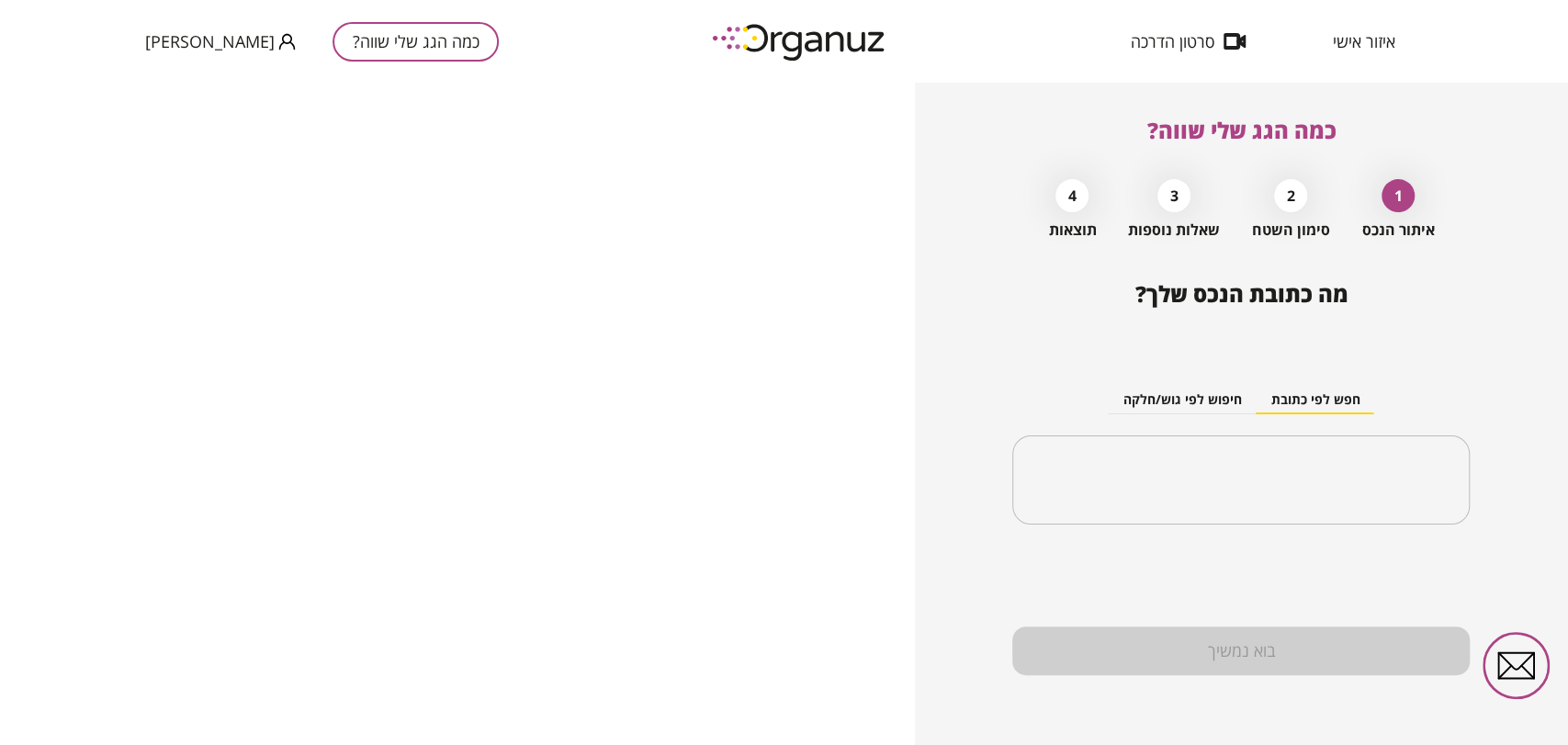
click at [195, 42] on span "[PERSON_NAME]" at bounding box center [209, 41] width 130 height 19
click at [1312, 478] on div at bounding box center [784, 372] width 1568 height 745
click at [1208, 467] on input "text" at bounding box center [1247, 480] width 400 height 46
paste input "**********"
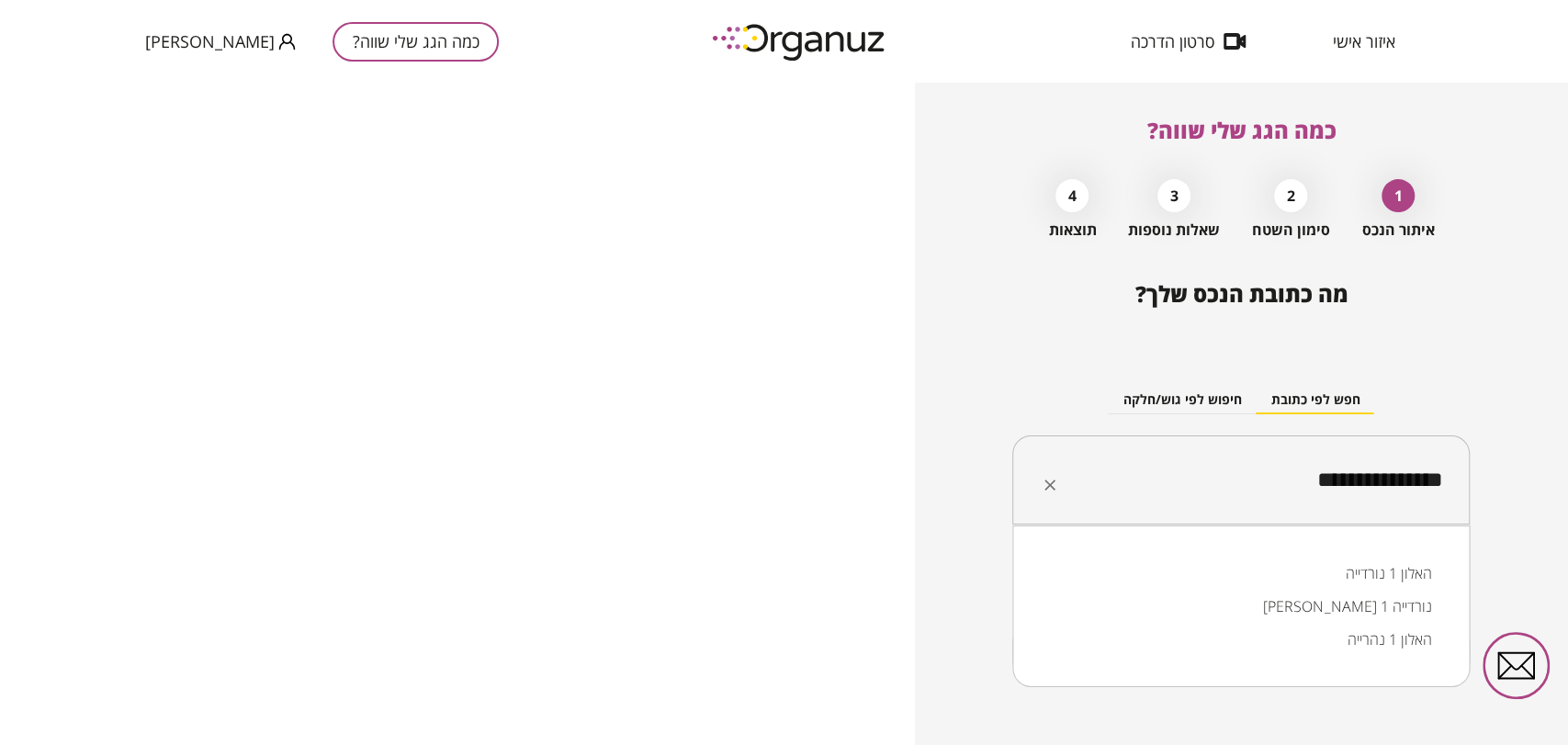
click at [1353, 562] on li "האלון 1 נורדייה" at bounding box center [1241, 572] width 410 height 33
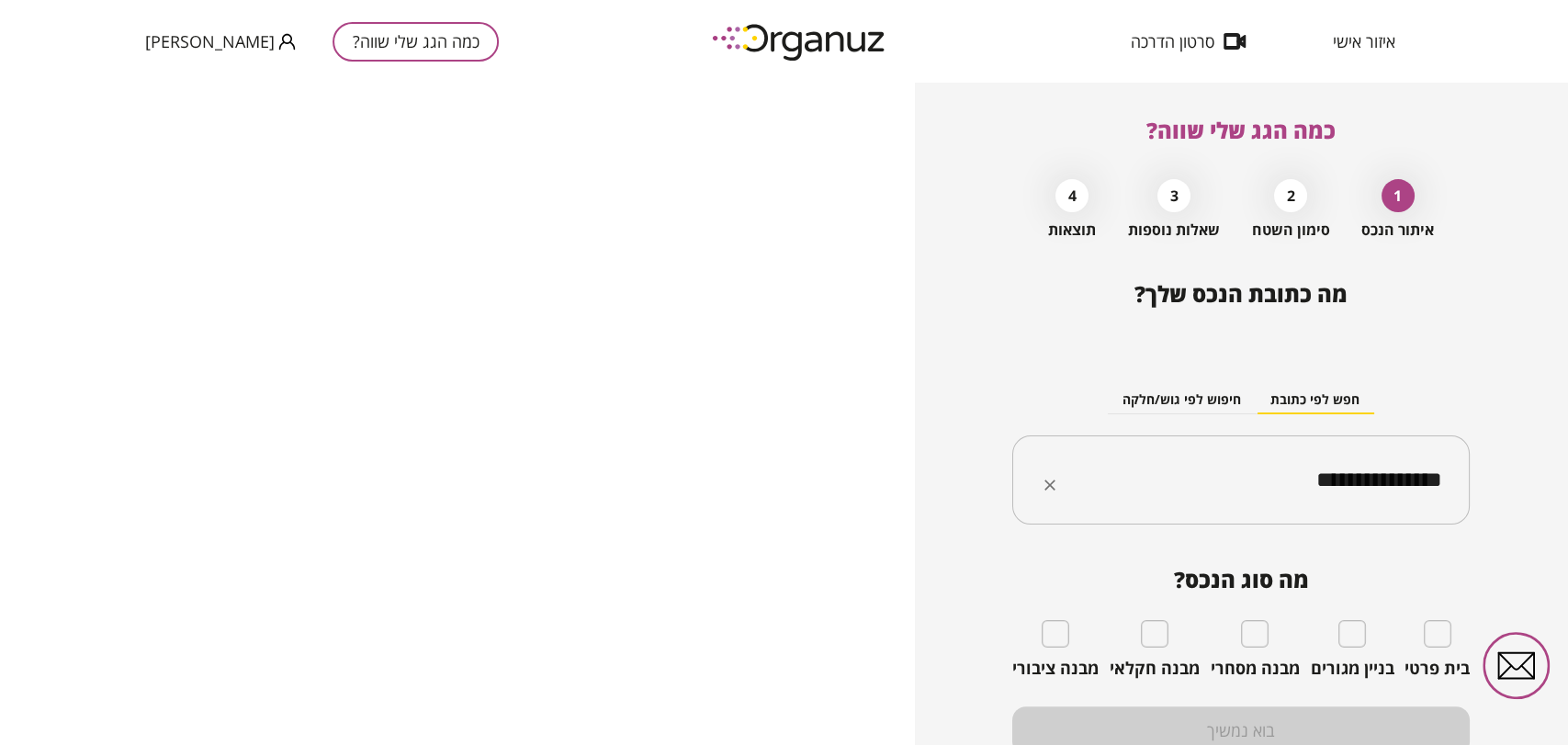
type input "**********"
click at [1441, 648] on div "בית פרטי" at bounding box center [1438, 649] width 65 height 59
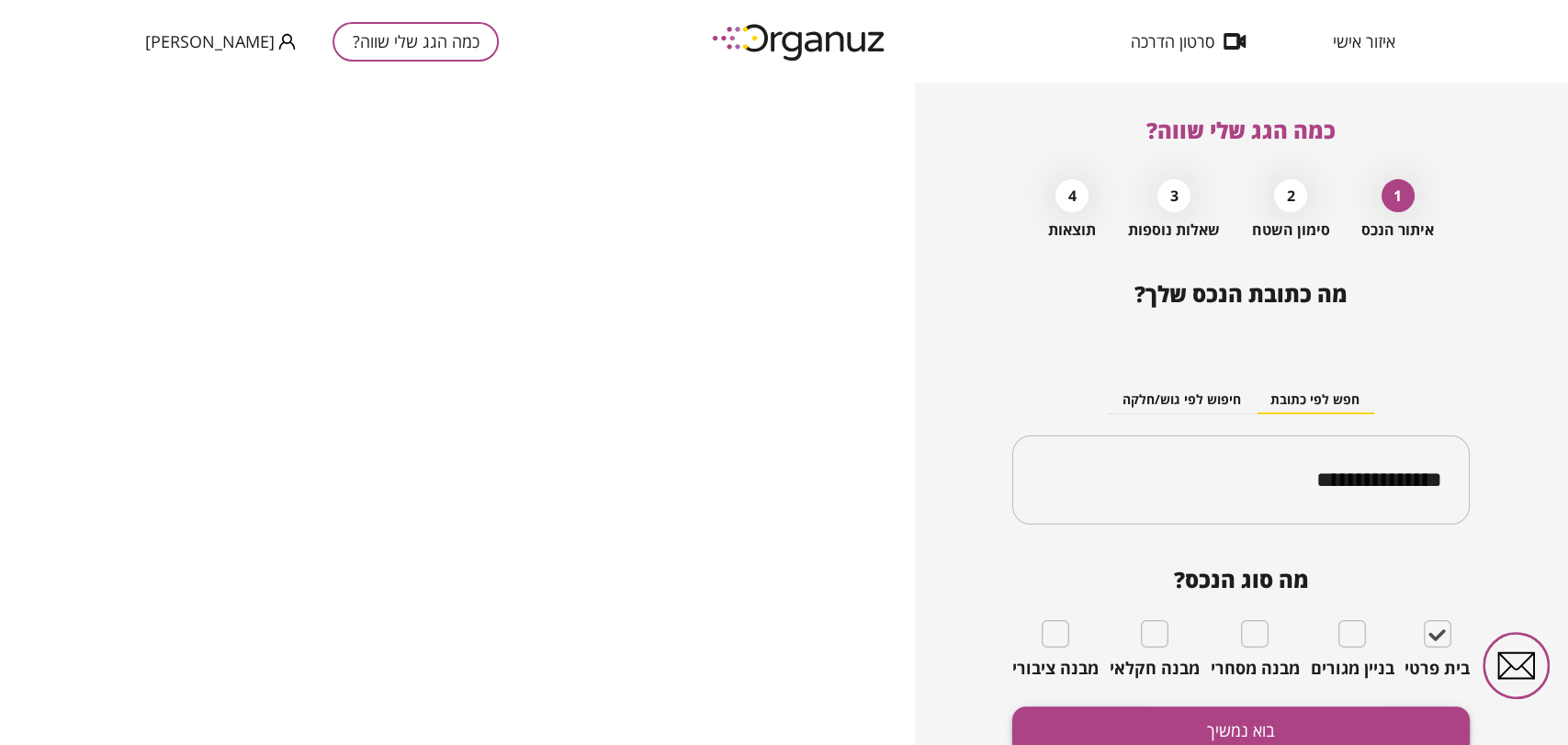
click at [1374, 711] on button "בוא נמשיך" at bounding box center [1241, 730] width 457 height 49
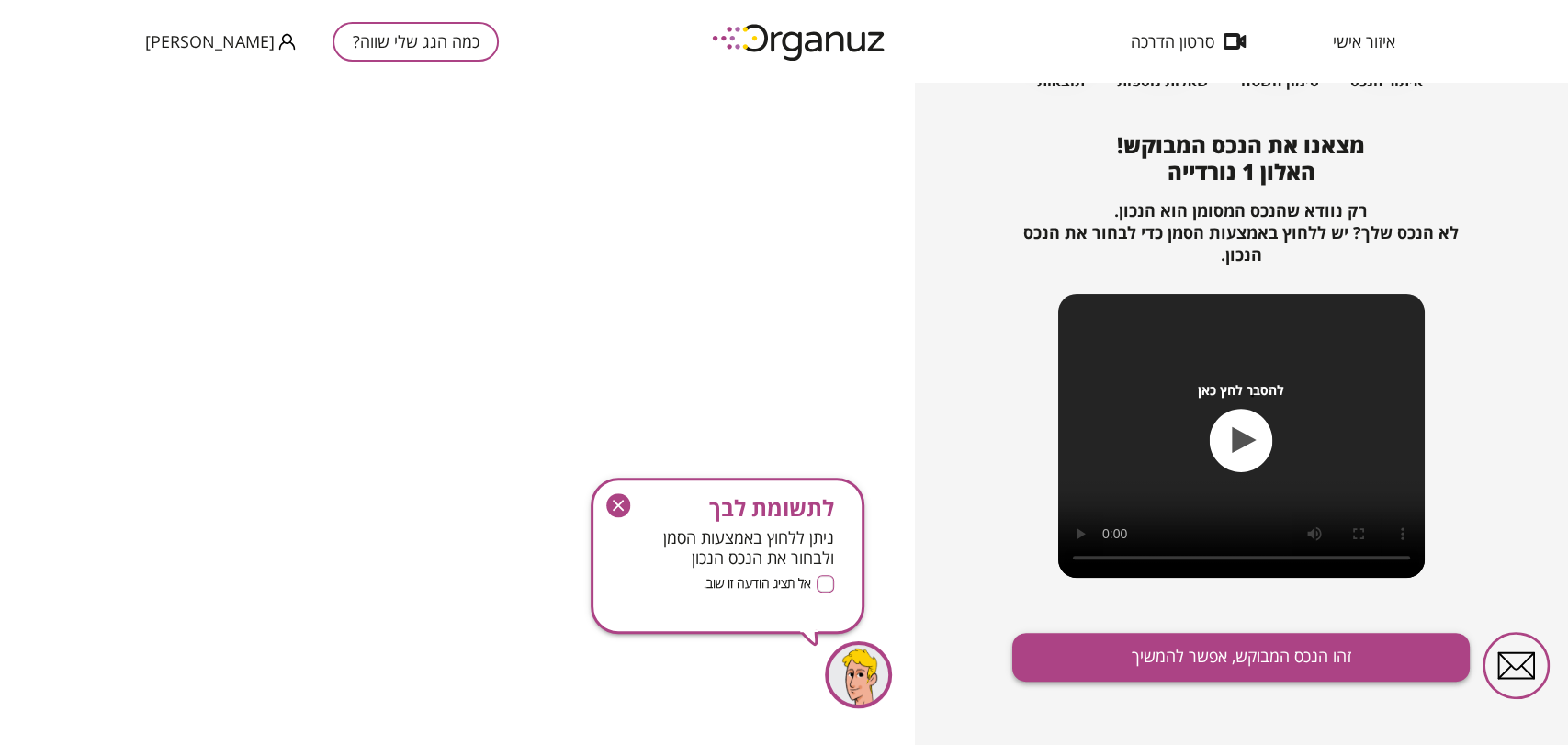
scroll to position [155, 0]
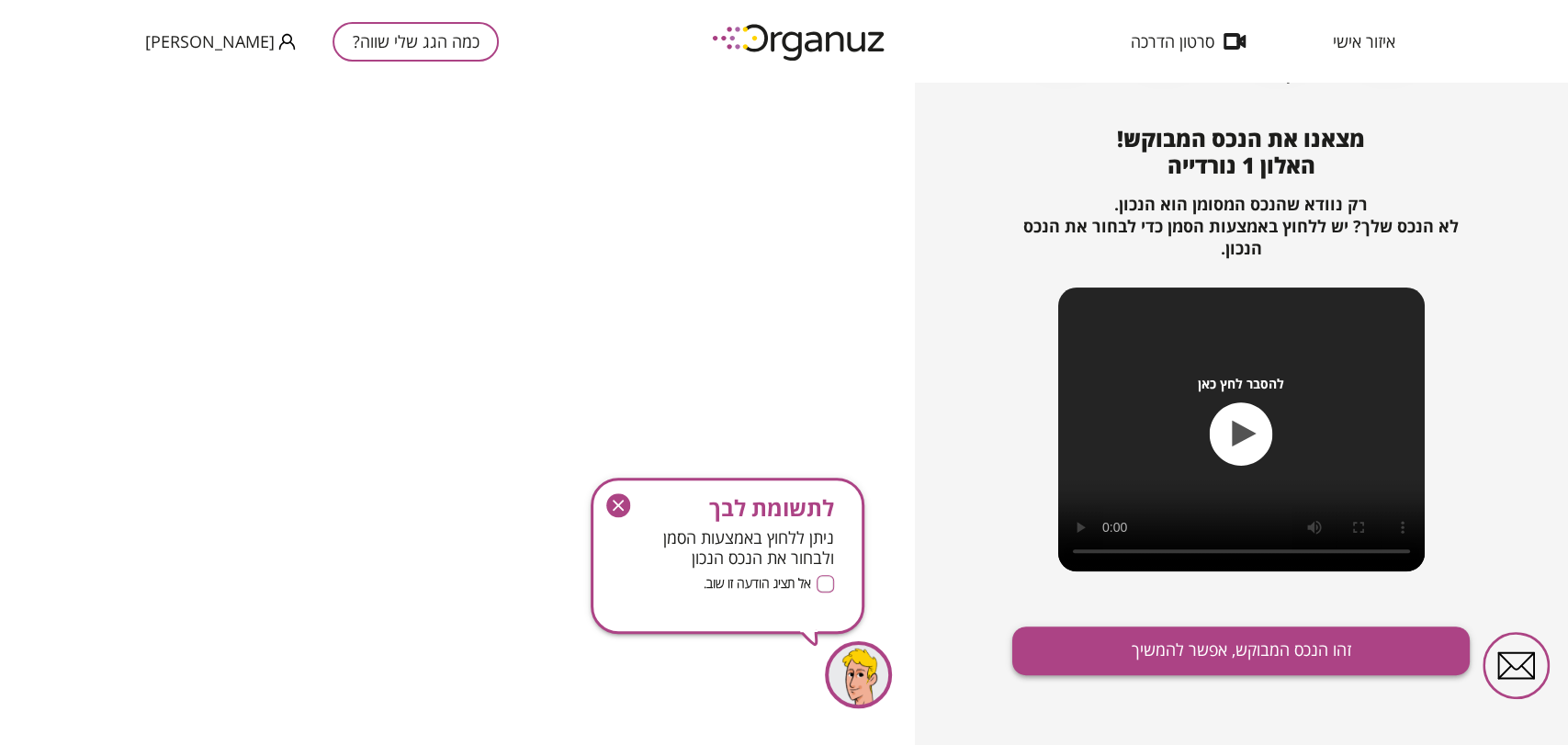
click at [1288, 674] on button "זהו הנכס המבוקש, אפשר להמשיך" at bounding box center [1241, 650] width 457 height 49
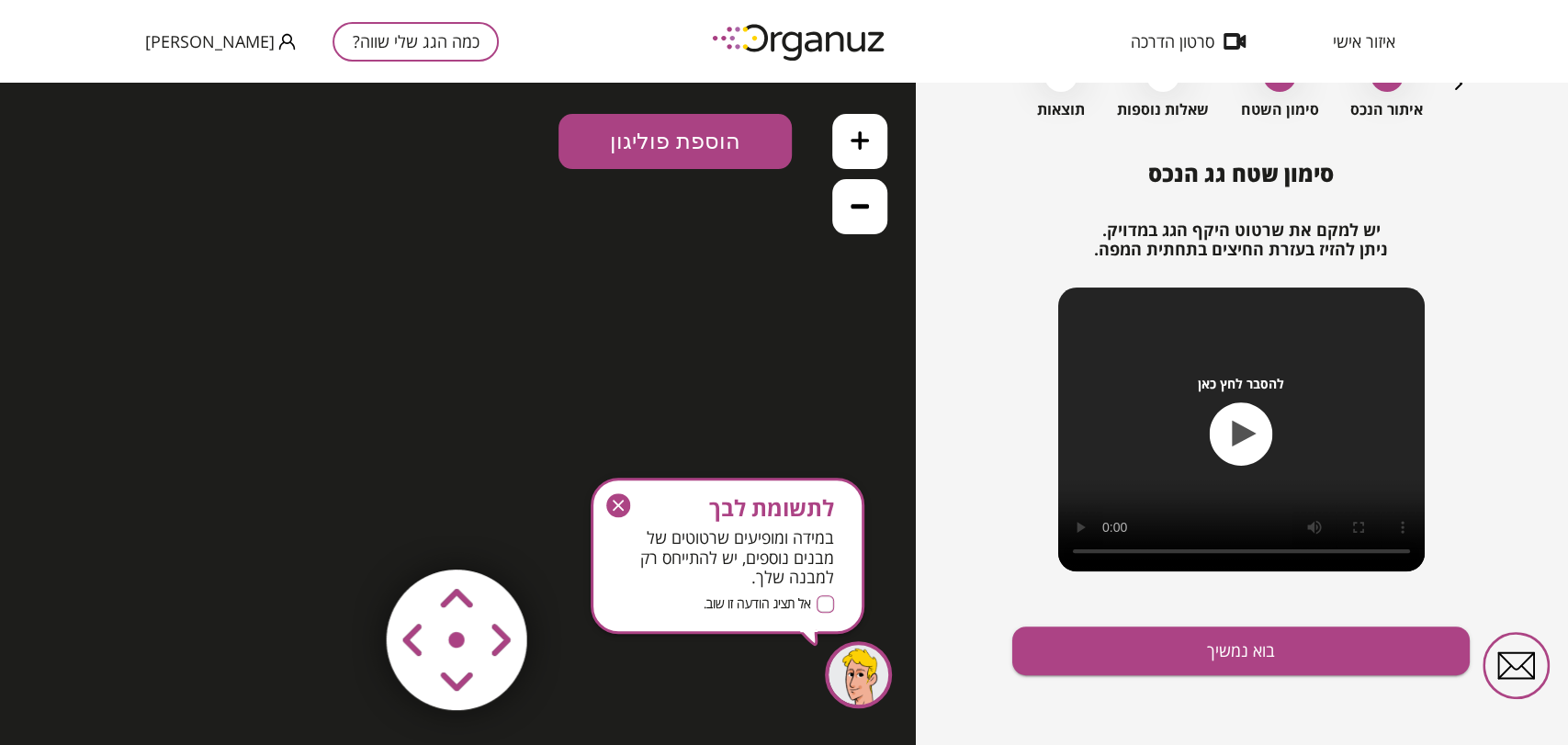
click at [625, 510] on icon "button" at bounding box center [618, 505] width 24 height 24
